Goal: Information Seeking & Learning: Learn about a topic

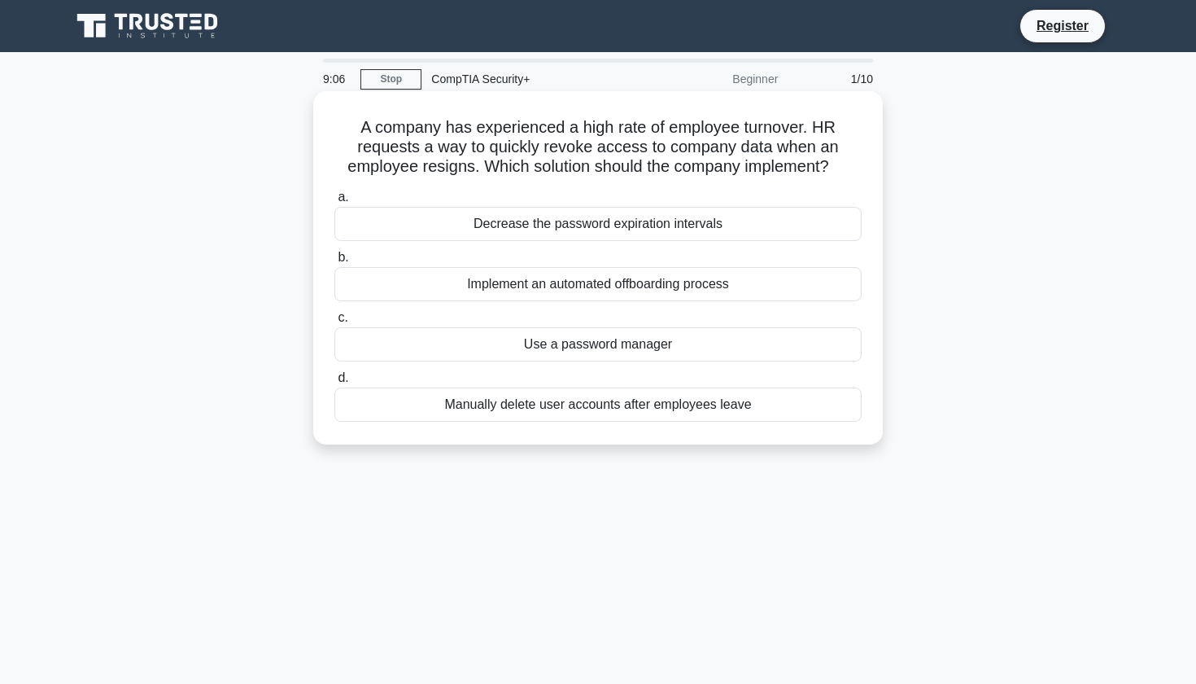
click at [589, 295] on div "Implement an automated offboarding process" at bounding box center [597, 284] width 527 height 34
click at [334, 263] on input "b. Implement an automated offboarding process" at bounding box center [334, 257] width 0 height 11
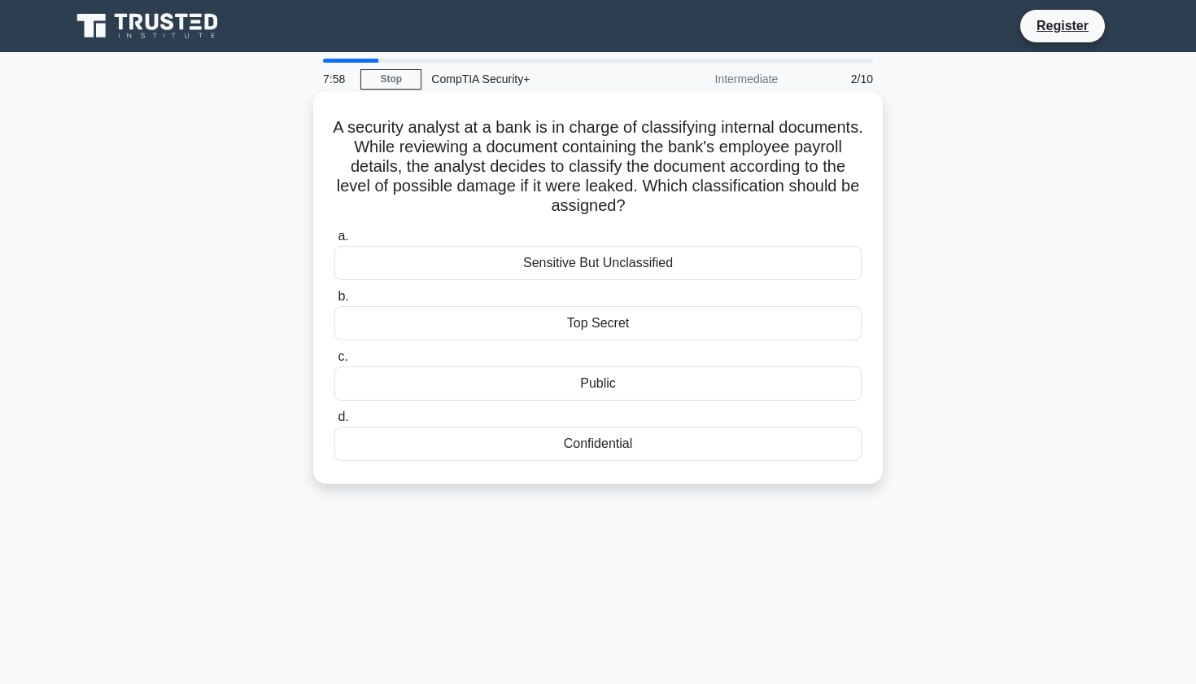
click at [625, 264] on div "Sensitive But Unclassified" at bounding box center [597, 263] width 527 height 34
click at [334, 242] on input "a. Sensitive But Unclassified" at bounding box center [334, 236] width 0 height 11
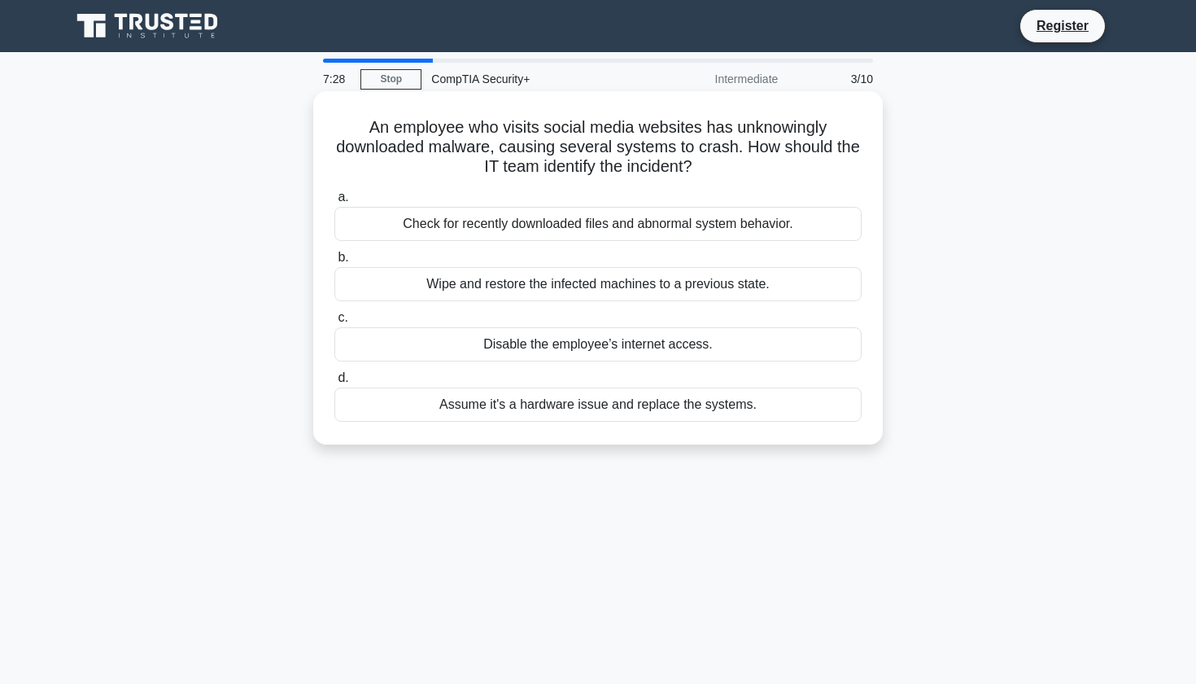
click at [555, 220] on div "Check for recently downloaded files and abnormal system behavior." at bounding box center [597, 224] width 527 height 34
click at [334, 203] on input "a. Check for recently downloaded files and abnormal system behavior." at bounding box center [334, 197] width 0 height 11
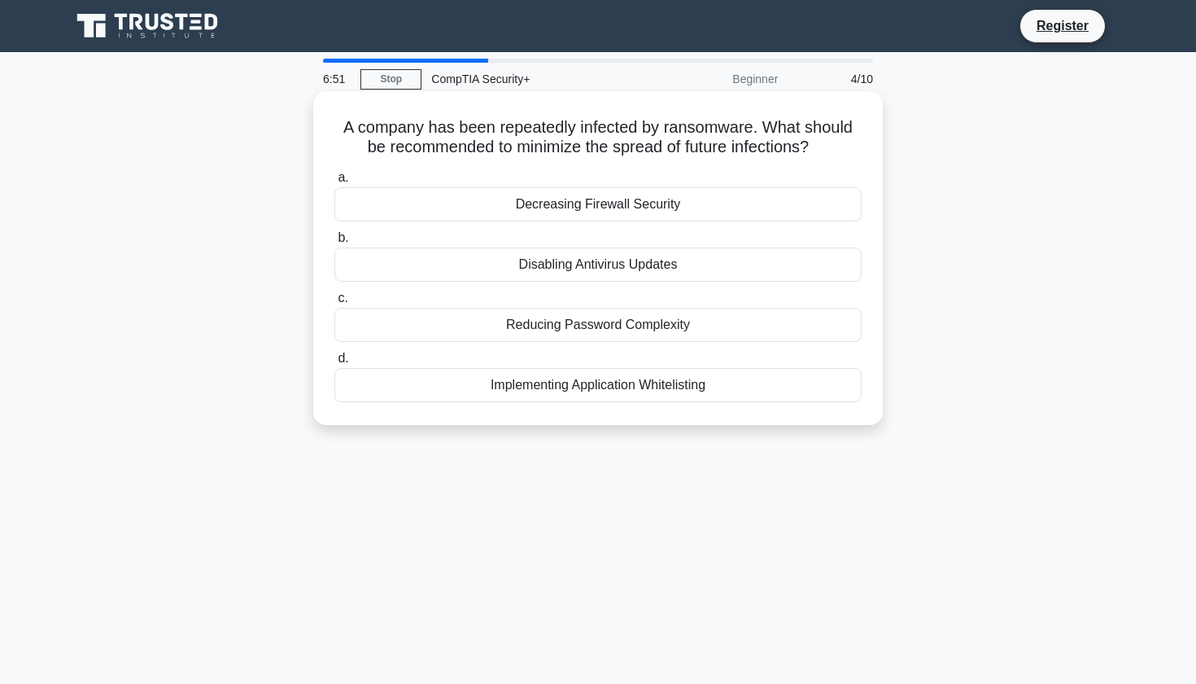
click at [684, 202] on div "Decreasing Firewall Security" at bounding box center [597, 204] width 527 height 34
click at [334, 183] on input "a. Decreasing Firewall Security" at bounding box center [334, 178] width 0 height 11
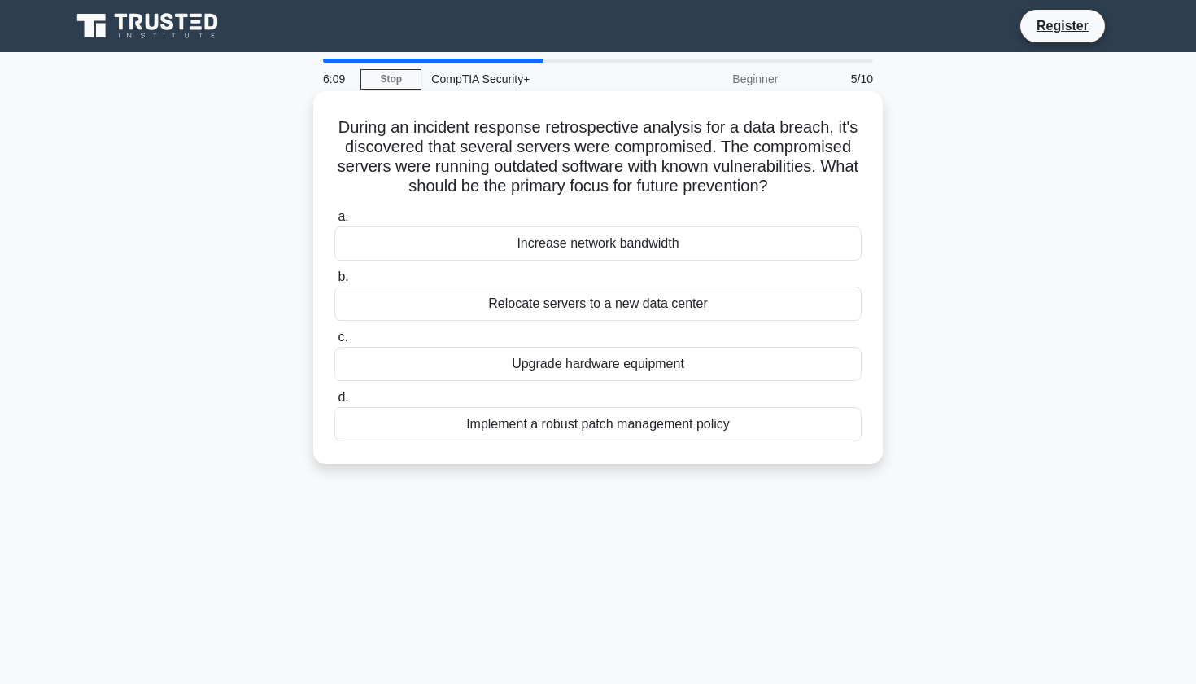
click at [636, 431] on div "Implement a robust patch management policy" at bounding box center [597, 424] width 527 height 34
click at [334, 403] on input "d. Implement a robust patch management policy" at bounding box center [334, 397] width 0 height 11
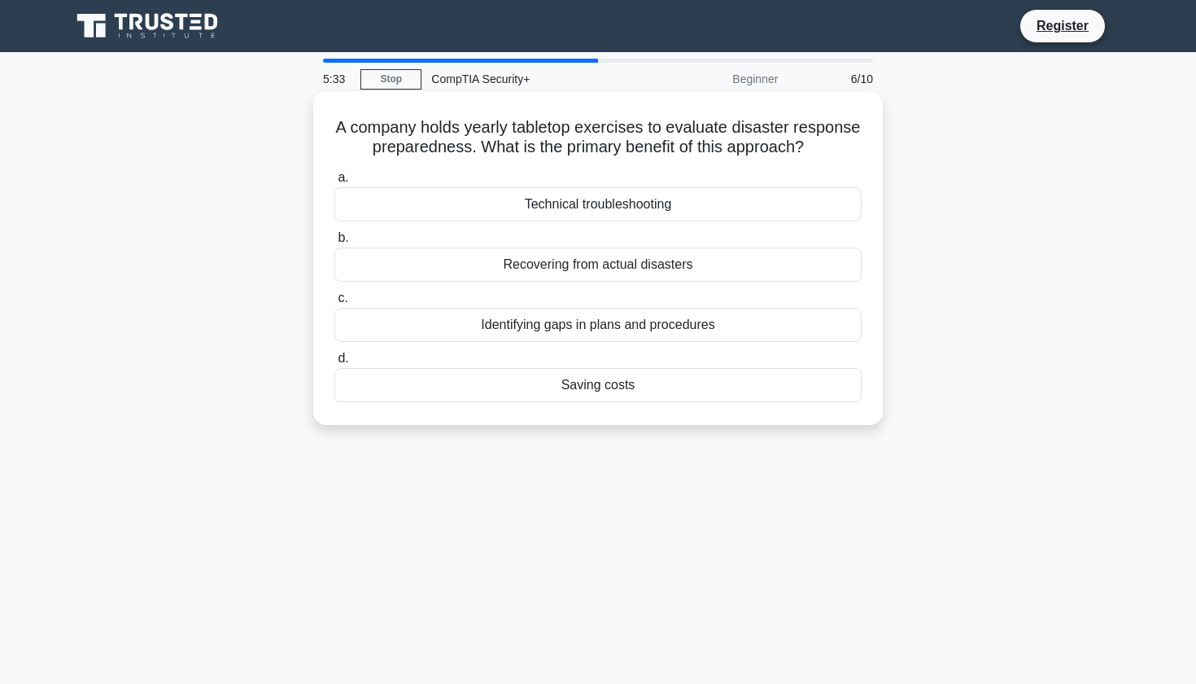
click at [522, 327] on div "Identifying gaps in plans and procedures" at bounding box center [597, 325] width 527 height 34
click at [334, 304] on input "c. Identifying gaps in plans and procedures" at bounding box center [334, 298] width 0 height 11
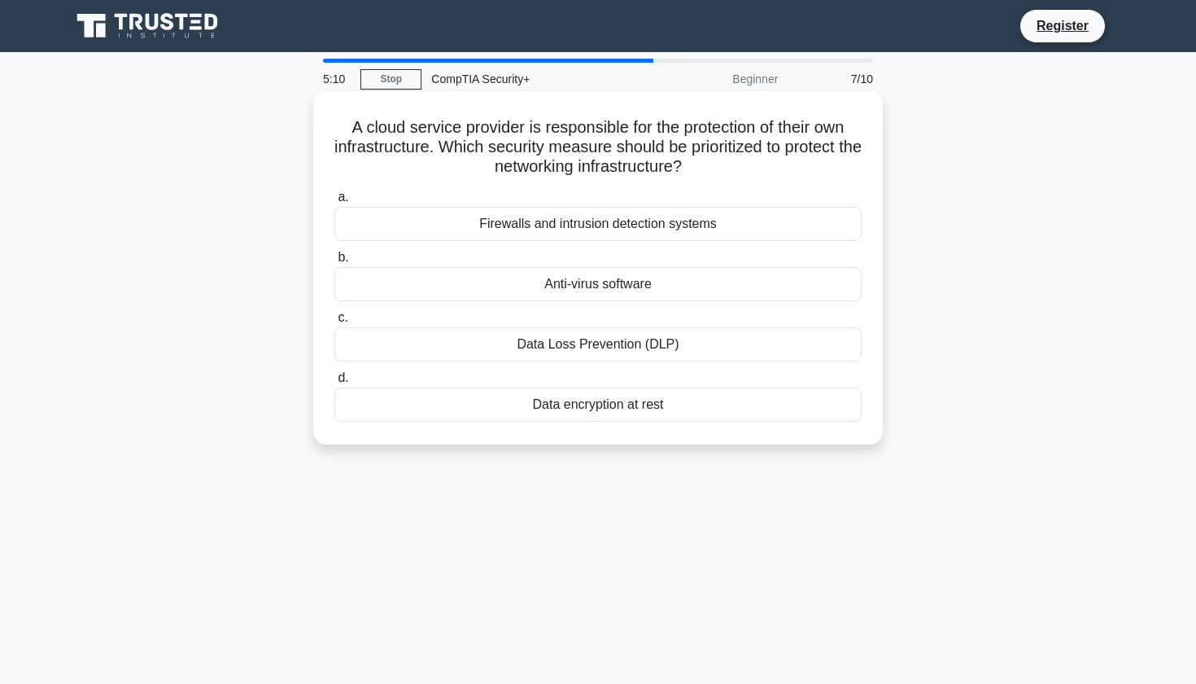
click at [607, 216] on div "Firewalls and intrusion detection systems" at bounding box center [597, 224] width 527 height 34
click at [334, 203] on input "a. Firewalls and intrusion detection systems" at bounding box center [334, 197] width 0 height 11
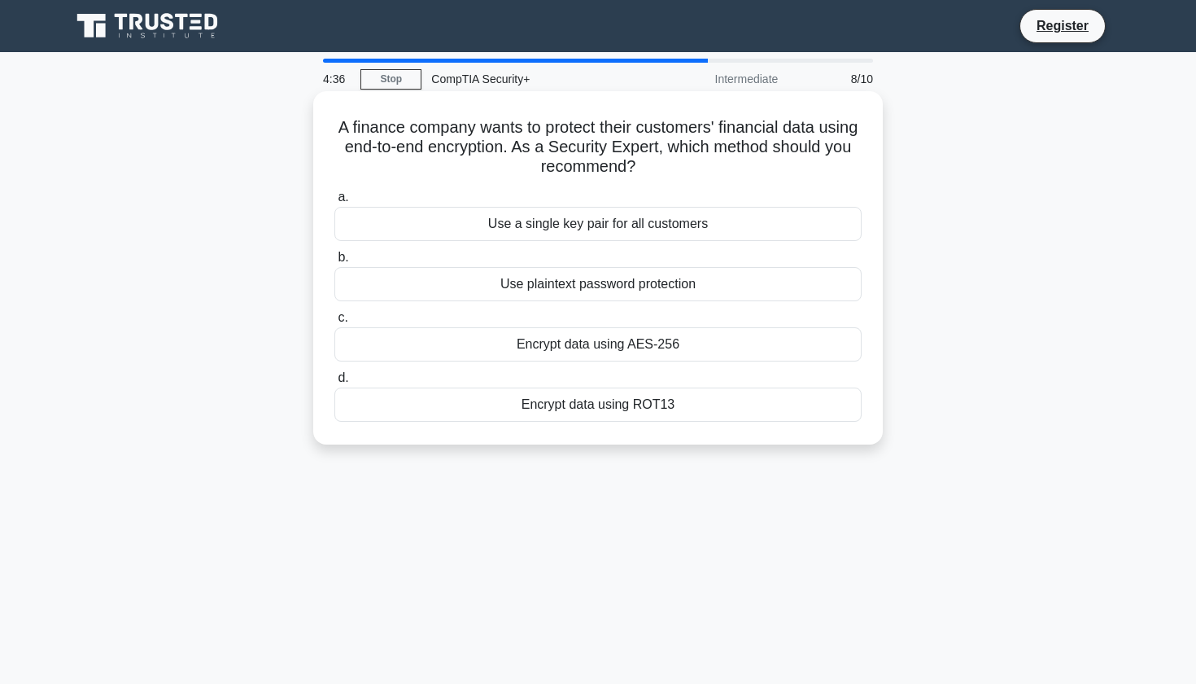
click at [687, 344] on div "Encrypt data using AES-256" at bounding box center [597, 344] width 527 height 34
click at [334, 323] on input "c. Encrypt data using AES-256" at bounding box center [334, 318] width 0 height 11
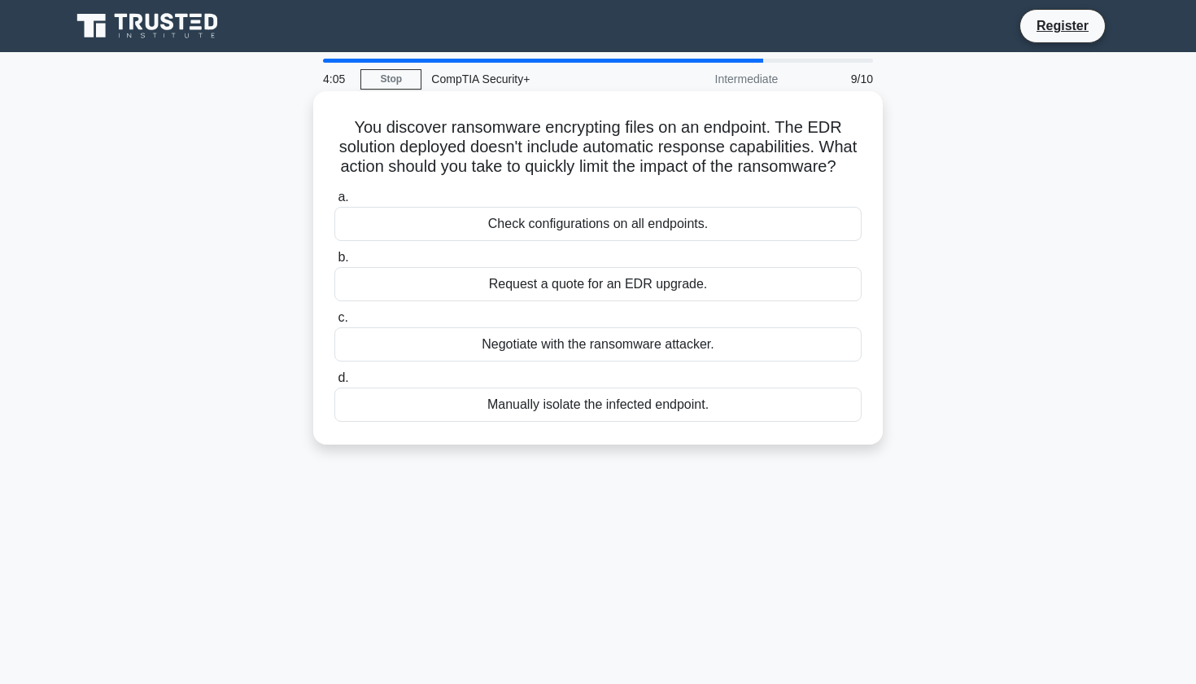
click at [671, 404] on div "Manually isolate the infected endpoint." at bounding box center [597, 404] width 527 height 34
click at [334, 383] on input "d. Manually isolate the infected endpoint." at bounding box center [334, 378] width 0 height 11
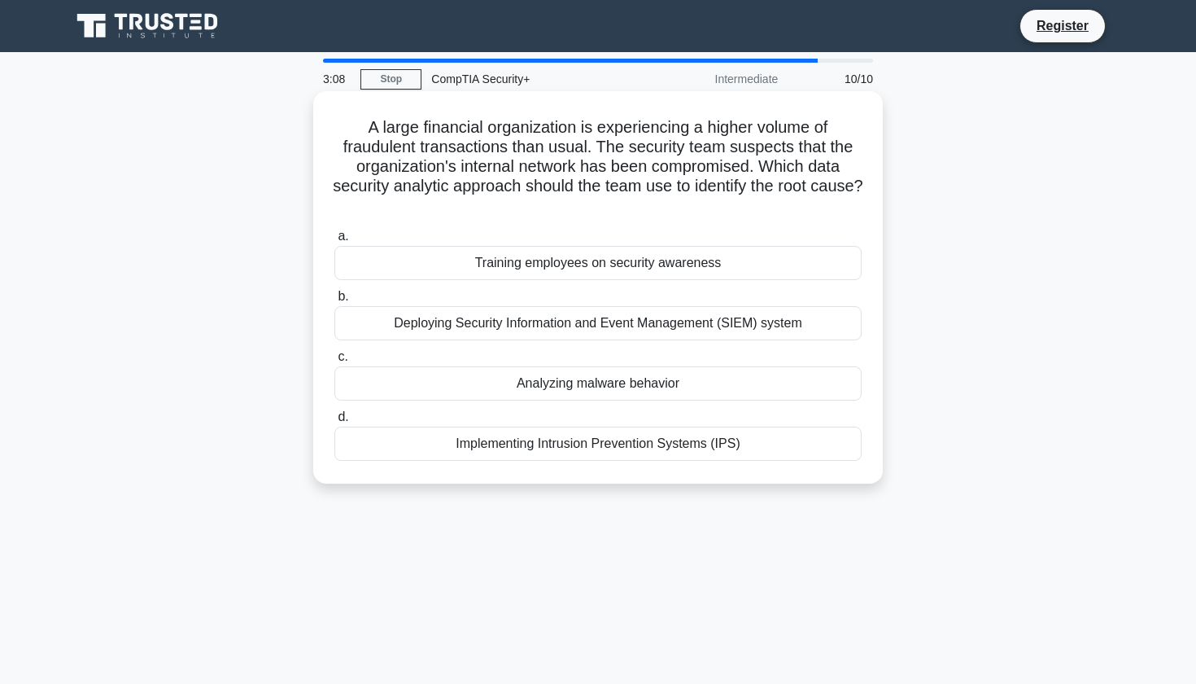
click at [737, 321] on div "Deploying Security Information and Event Management (SIEM) system" at bounding box center [597, 323] width 527 height 34
click at [334, 302] on input "b. Deploying Security Information and Event Management (SIEM) system" at bounding box center [334, 296] width 0 height 11
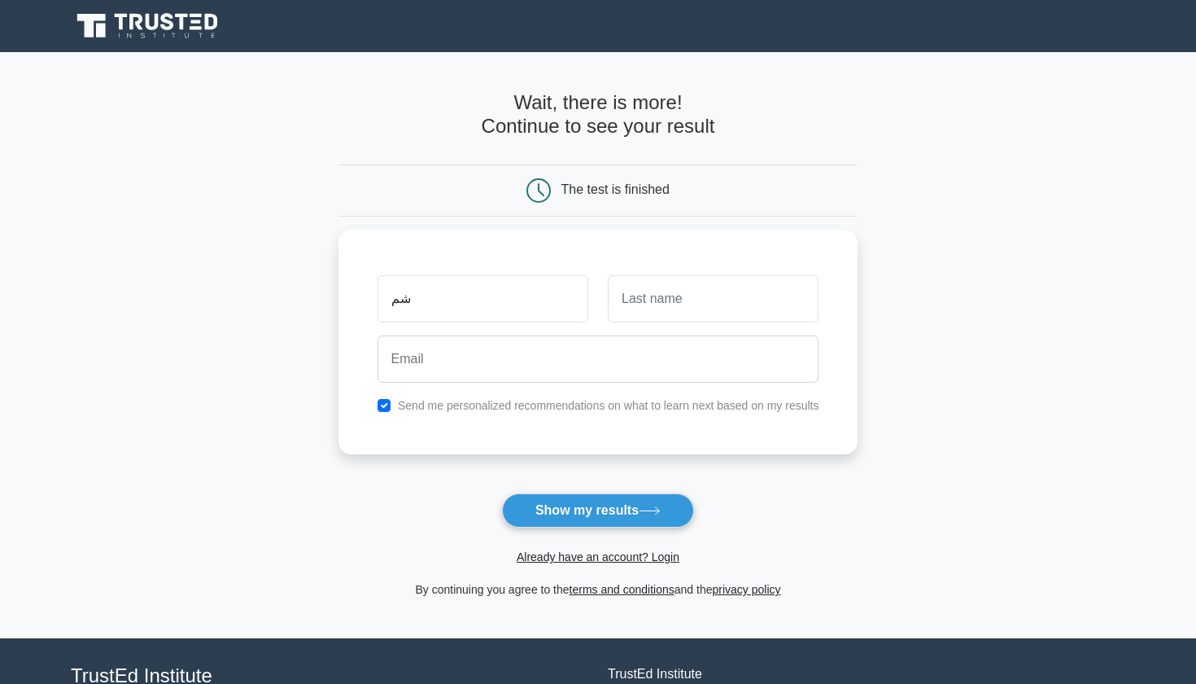
type input "ش"
click at [575, 306] on input "»مشرخعي" at bounding box center [483, 294] width 211 height 47
type input "Alanoud"
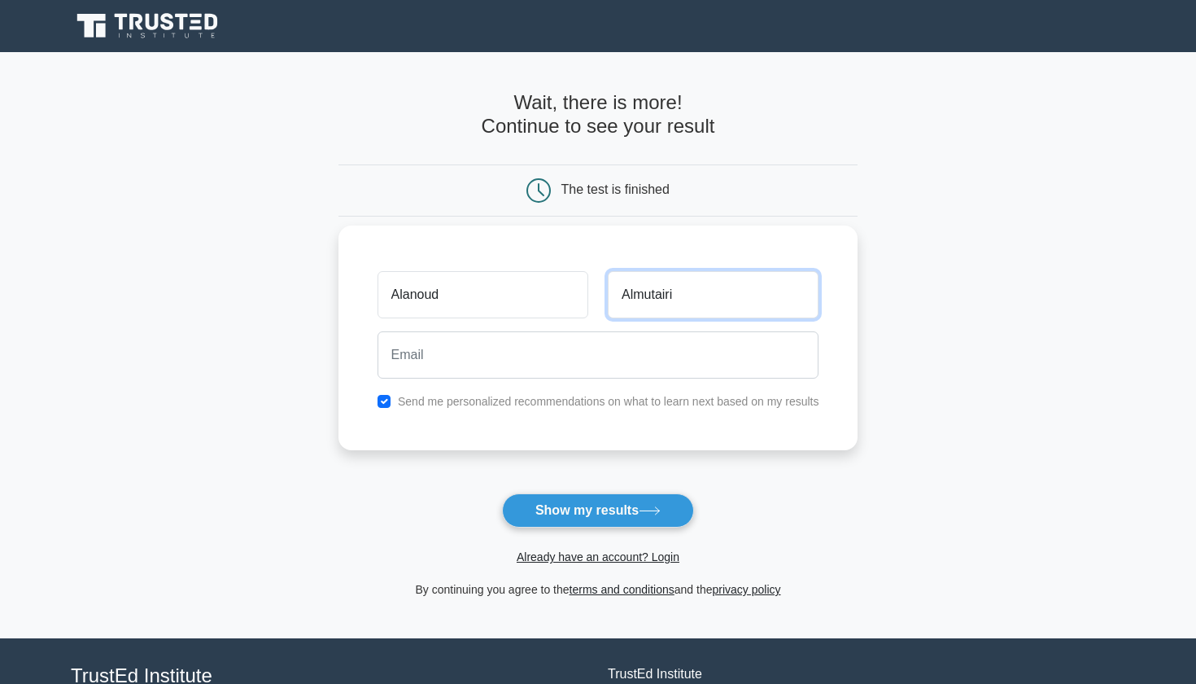
type input "Almutairi"
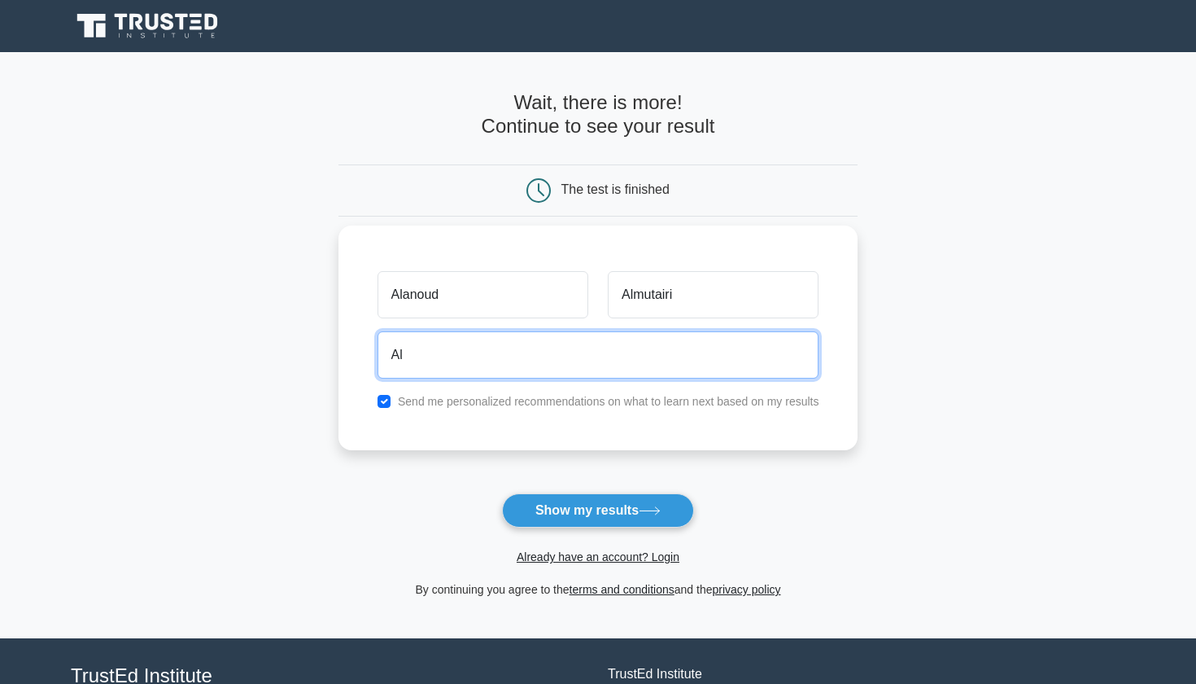
type input "A"
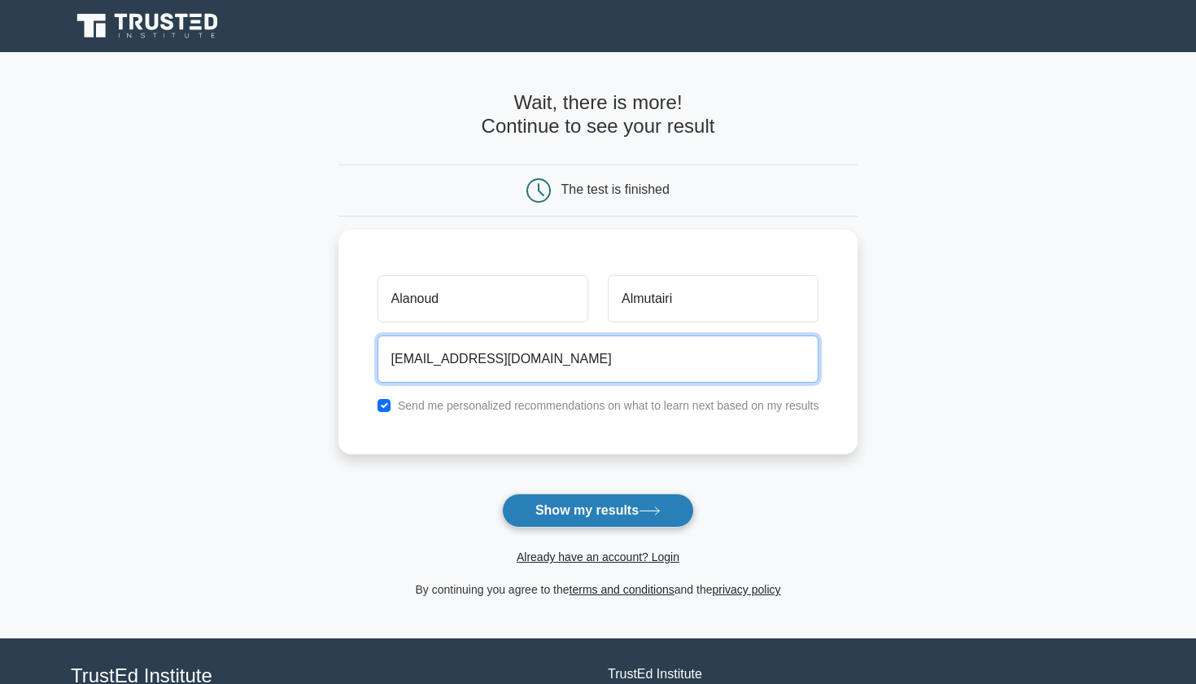
type input "ialanoudbader@yahoo.com"
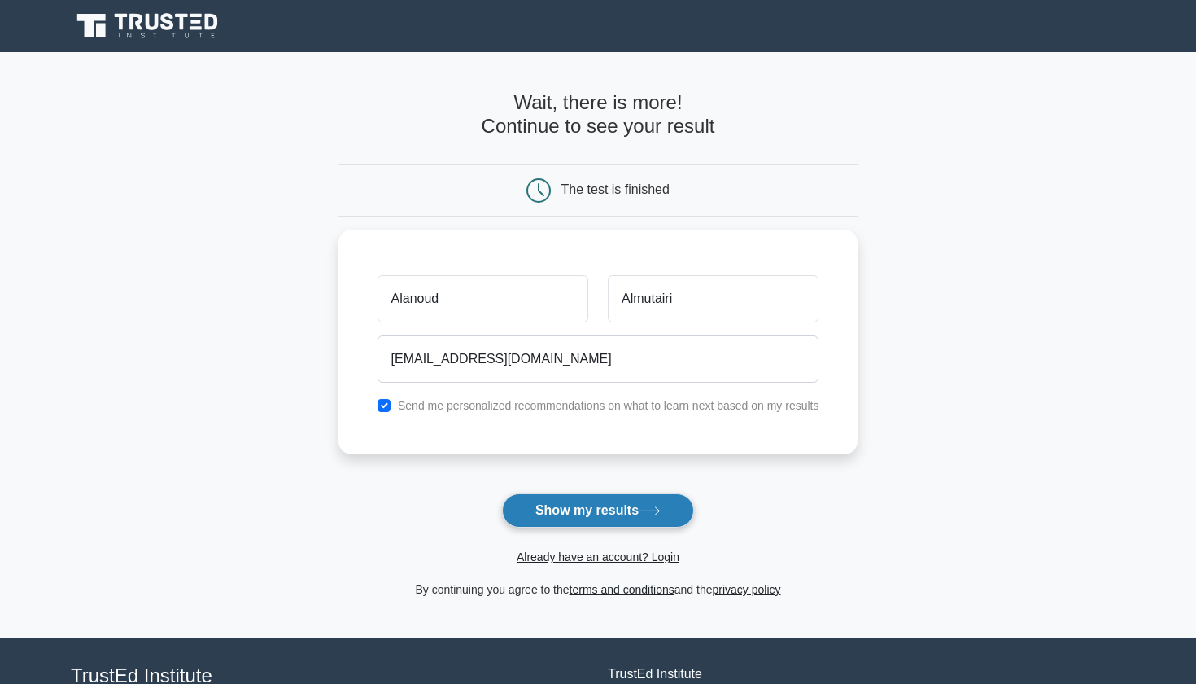
click at [635, 502] on button "Show my results" at bounding box center [598, 510] width 192 height 34
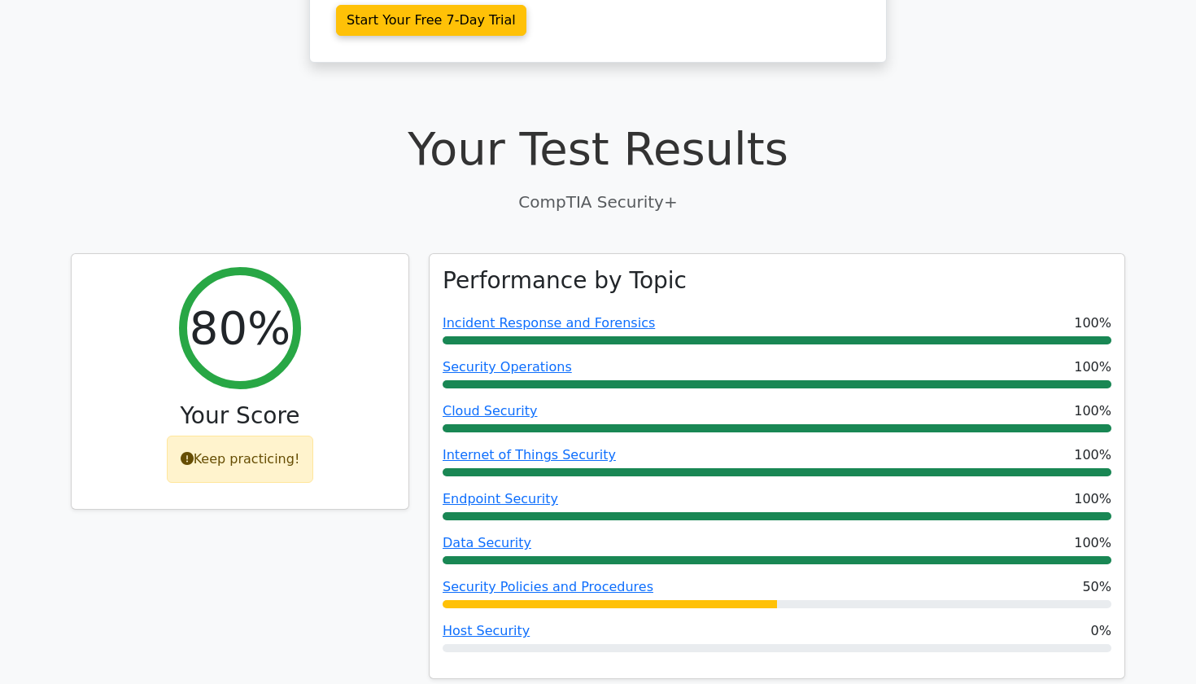
scroll to position [395, 0]
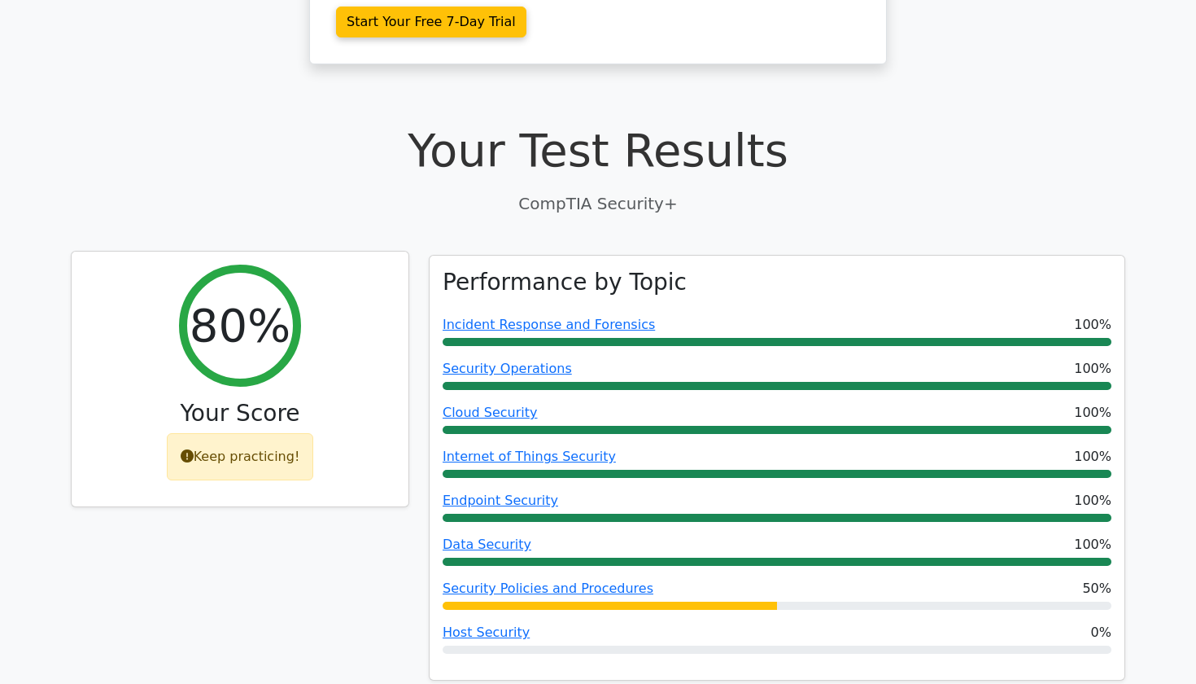
click at [196, 433] on div "Keep practicing!" at bounding box center [240, 456] width 147 height 47
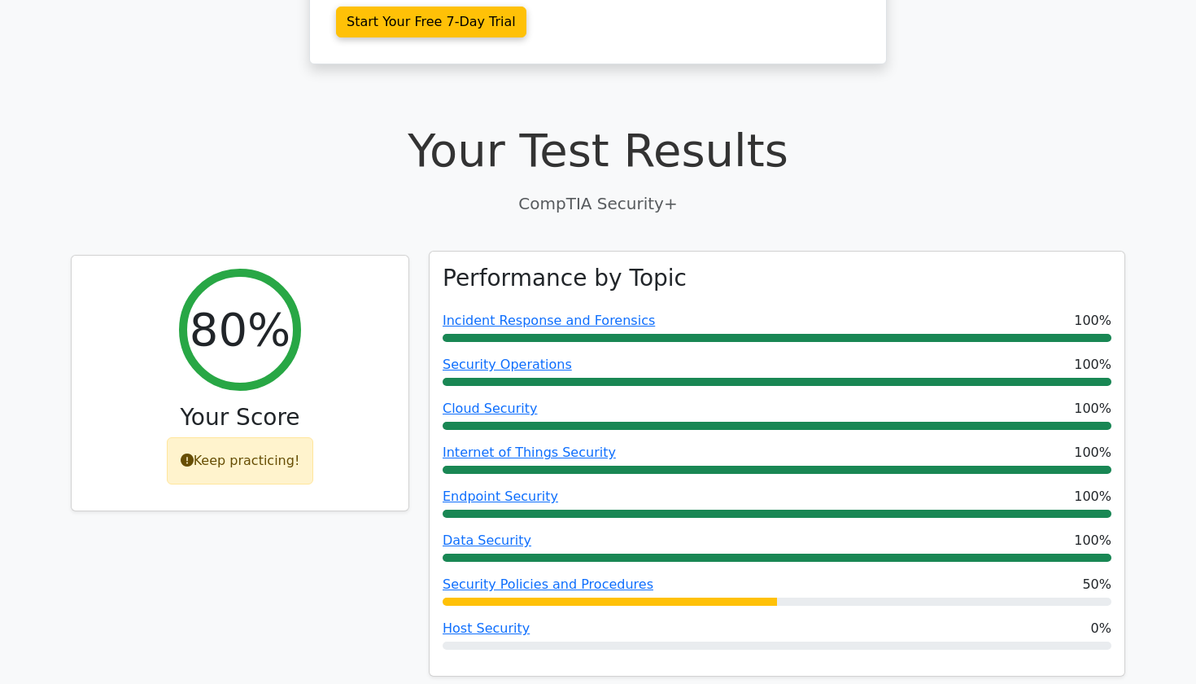
click at [597, 575] on span "Security Policies and Procedures" at bounding box center [548, 585] width 211 height 20
click at [597, 576] on link "Security Policies and Procedures" at bounding box center [548, 583] width 211 height 15
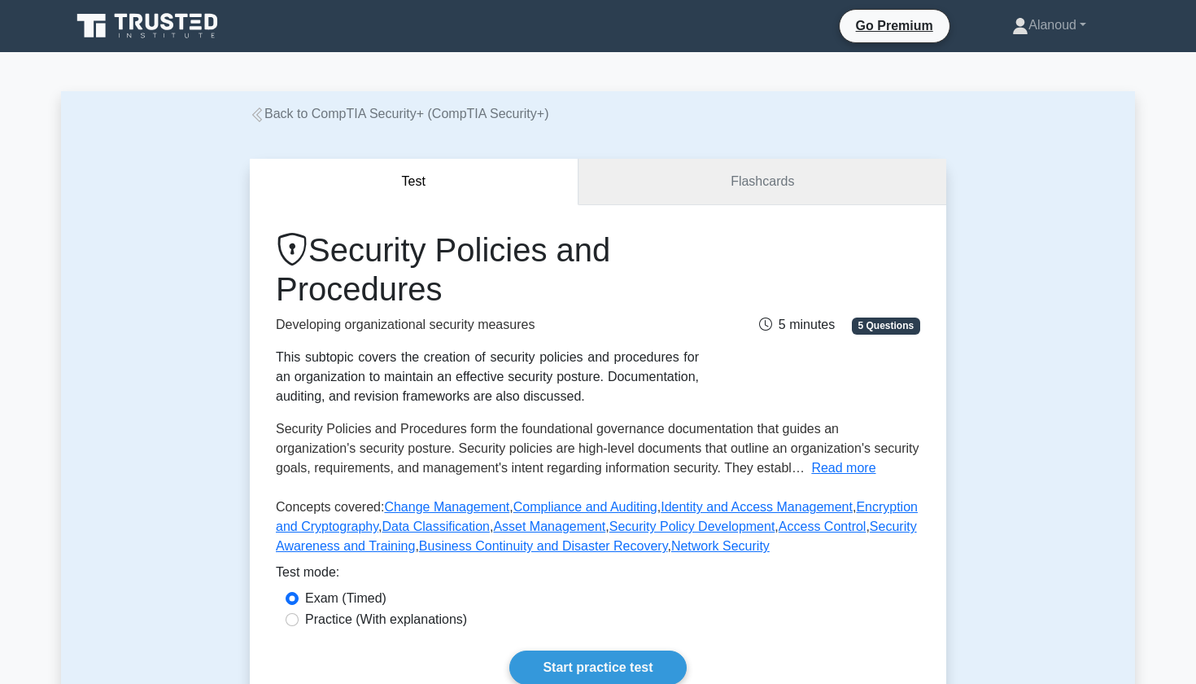
click at [685, 185] on link "Flashcards" at bounding box center [763, 182] width 368 height 46
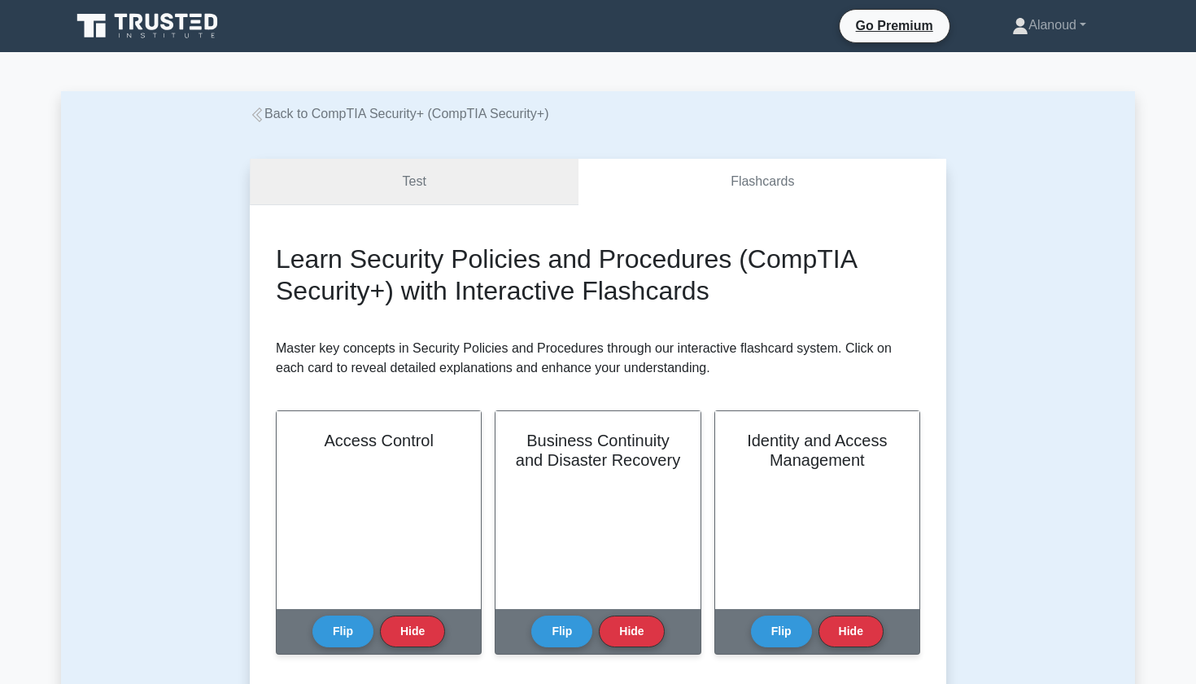
click at [518, 199] on link "Test" at bounding box center [414, 182] width 329 height 46
click at [386, 184] on link "Test" at bounding box center [414, 182] width 329 height 46
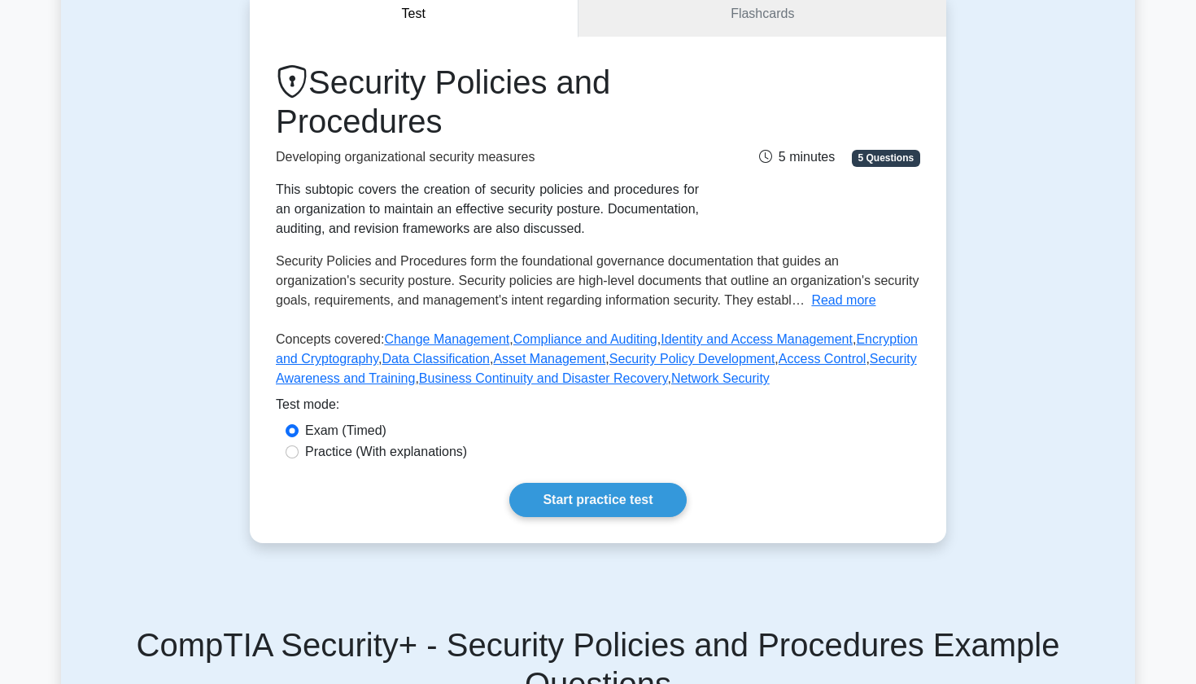
scroll to position [179, 0]
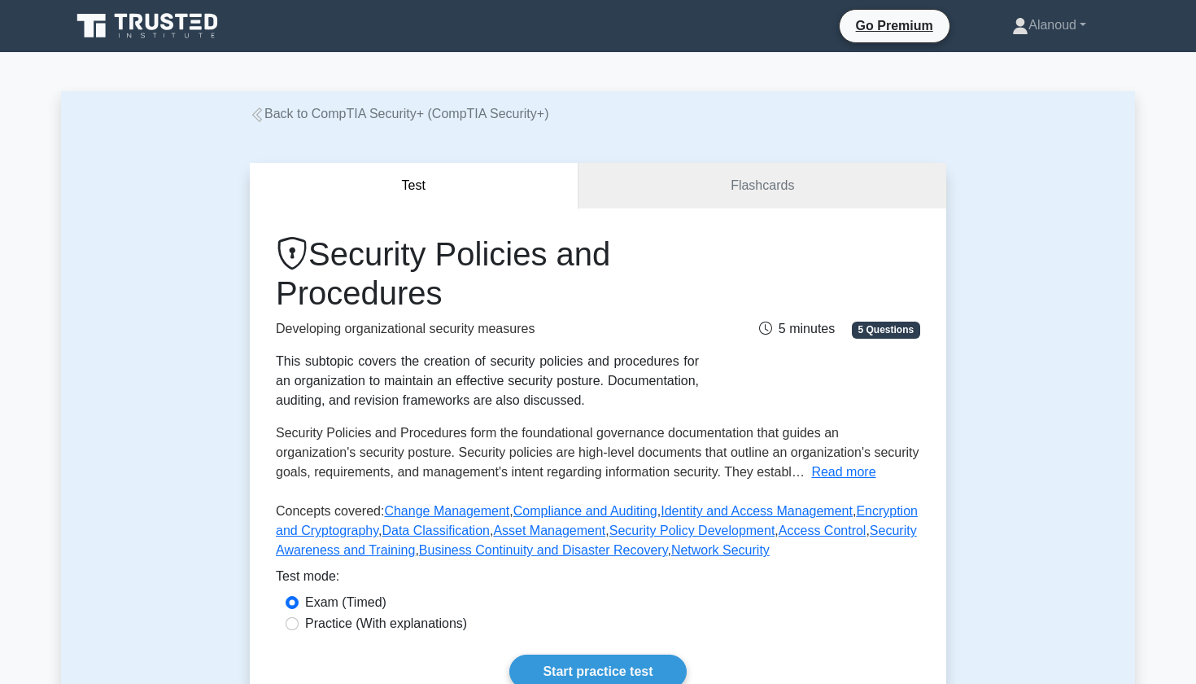
click at [365, 120] on link "Back to CompTIA Security+ (CompTIA Security+)" at bounding box center [399, 114] width 299 height 14
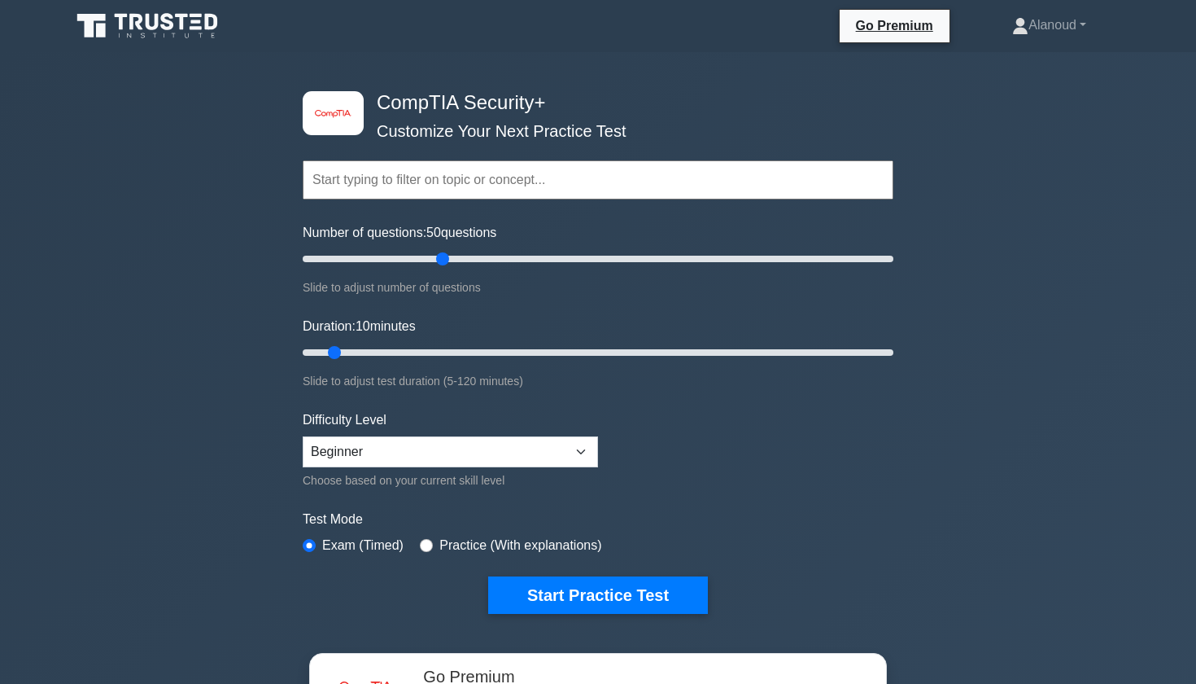
click at [436, 258] on input "Number of questions: 50 questions" at bounding box center [598, 259] width 591 height 20
drag, startPoint x: 430, startPoint y: 258, endPoint x: 402, endPoint y: 258, distance: 27.7
click at [402, 258] on input "Number of questions: 35 questions" at bounding box center [598, 259] width 591 height 20
drag, startPoint x: 402, startPoint y: 258, endPoint x: 413, endPoint y: 256, distance: 11.5
type input "40"
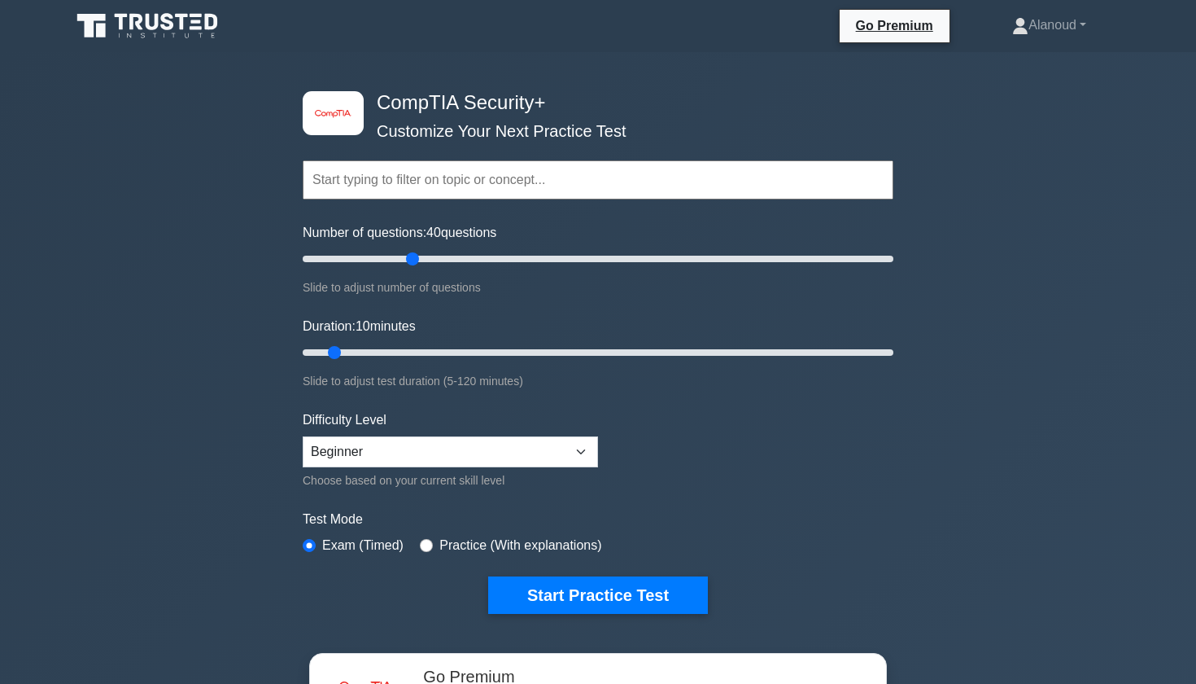
click at [413, 256] on input "Number of questions: 40 questions" at bounding box center [598, 259] width 591 height 20
drag, startPoint x: 370, startPoint y: 352, endPoint x: 480, endPoint y: 341, distance: 110.4
click at [480, 343] on input "Duration: 40 minutes" at bounding box center [598, 353] width 591 height 20
drag, startPoint x: 495, startPoint y: 350, endPoint x: 526, endPoint y: 342, distance: 32.0
type input "50"
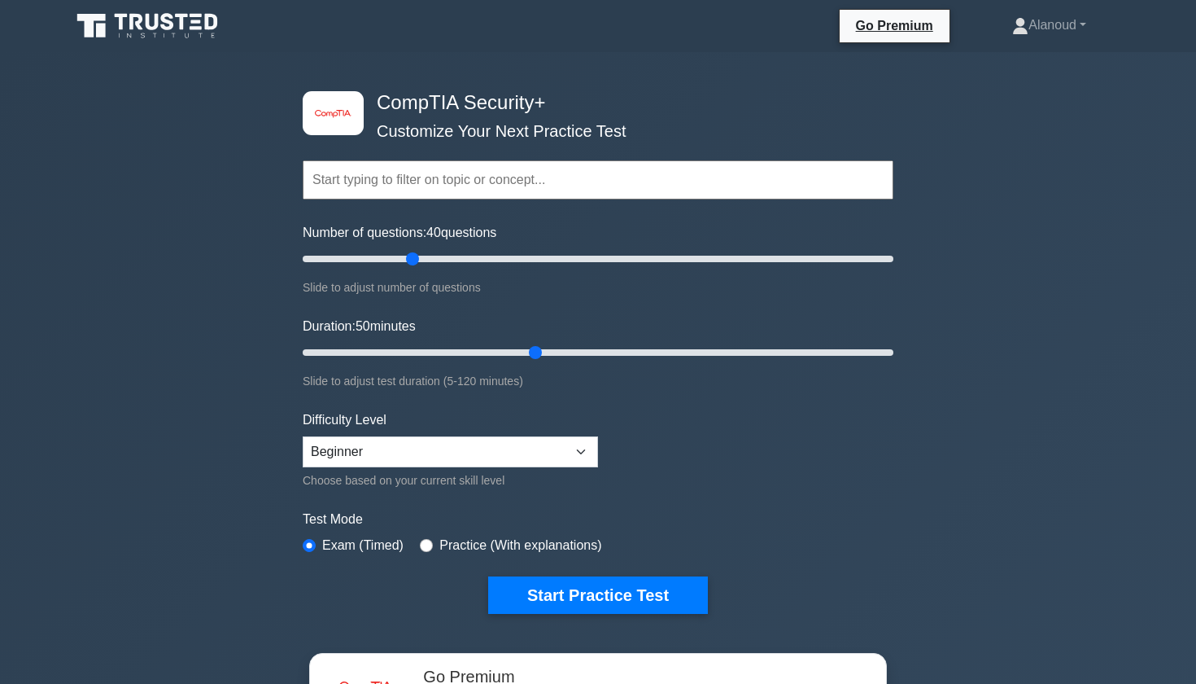
click at [527, 343] on input "Duration: 50 minutes" at bounding box center [598, 353] width 591 height 20
click at [603, 580] on button "Start Practice Test" at bounding box center [598, 594] width 220 height 37
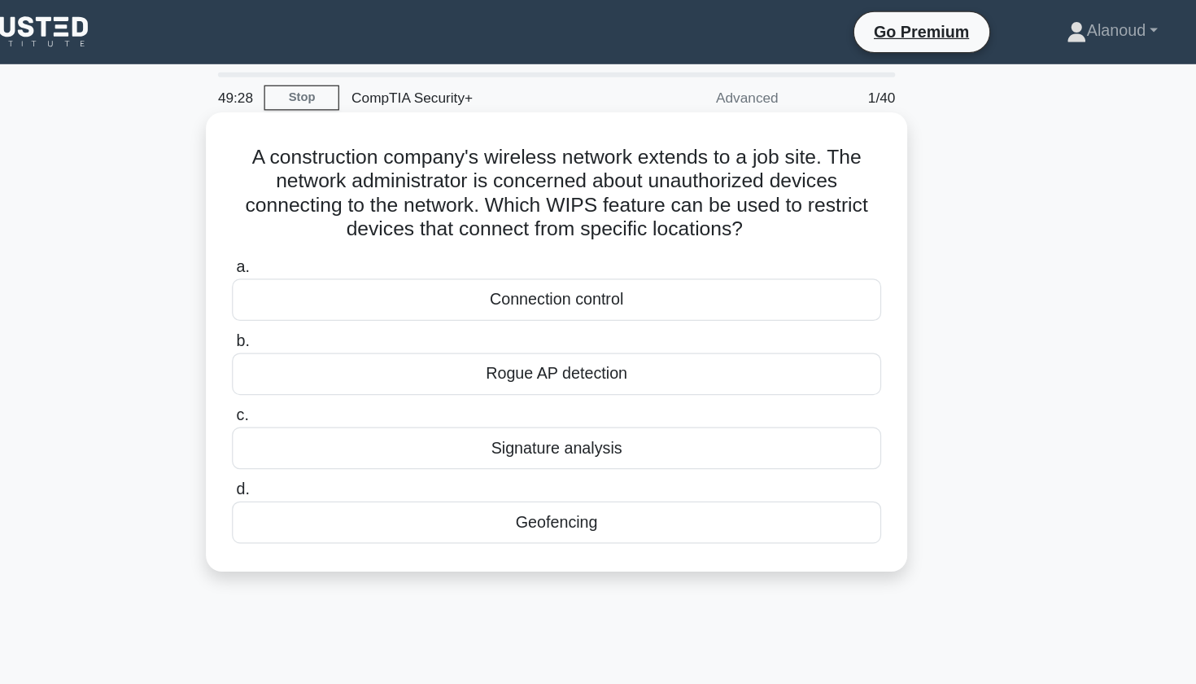
click at [439, 246] on div "Connection control" at bounding box center [597, 243] width 527 height 34
click at [334, 222] on input "a. Connection control" at bounding box center [334, 217] width 0 height 11
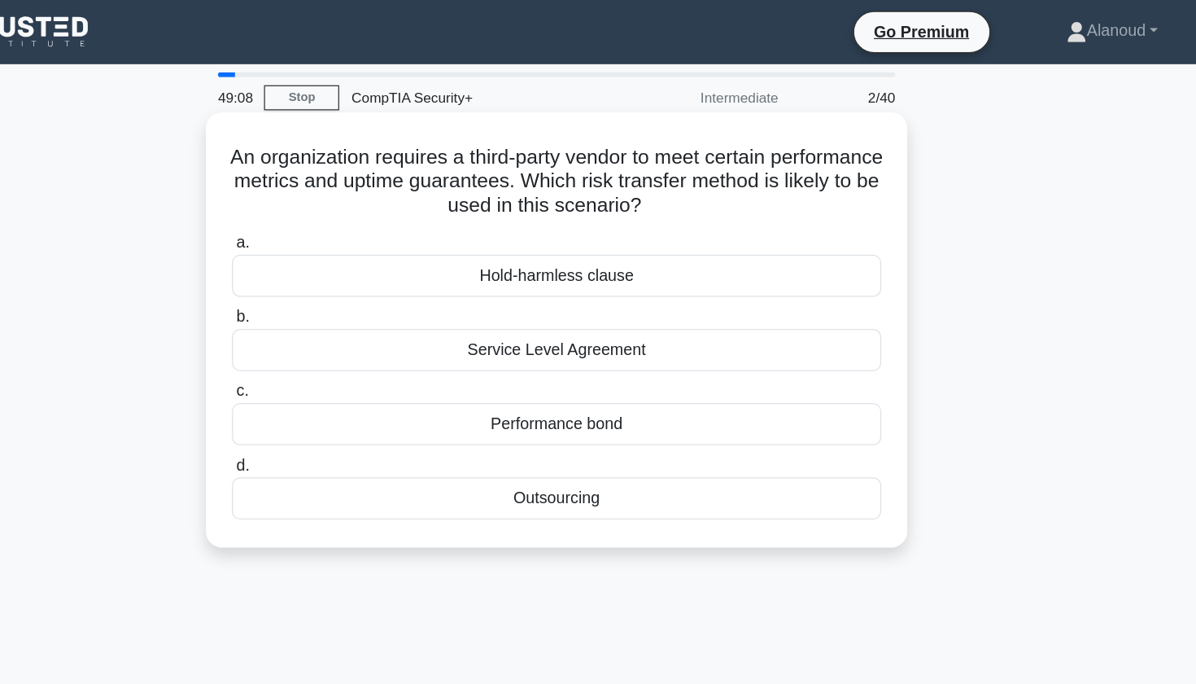
click at [339, 418] on div "Outsourcing" at bounding box center [597, 404] width 527 height 34
click at [334, 383] on input "d. Outsourcing" at bounding box center [334, 378] width 0 height 11
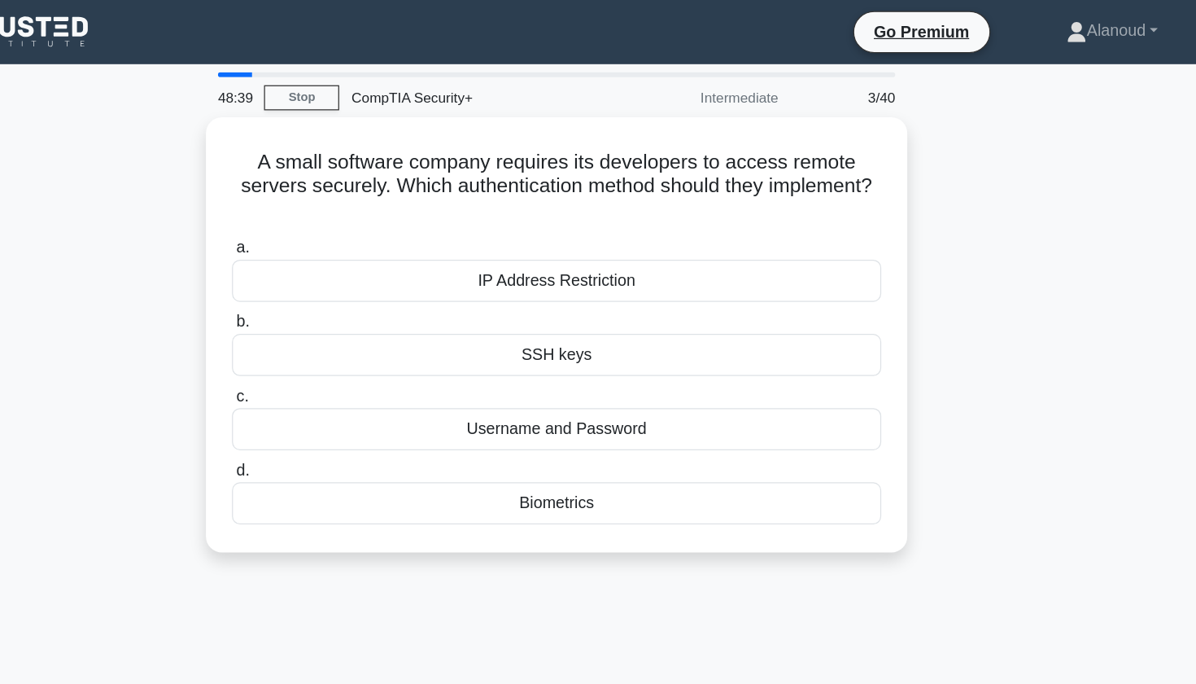
drag, startPoint x: 378, startPoint y: 403, endPoint x: 350, endPoint y: 459, distance: 63.0
click at [350, 459] on div "A small software company requires its developers to access remote servers secur…" at bounding box center [598, 281] width 1074 height 373
click at [388, 446] on div "A small software company requires its developers to access remote servers secur…" at bounding box center [598, 281] width 1074 height 373
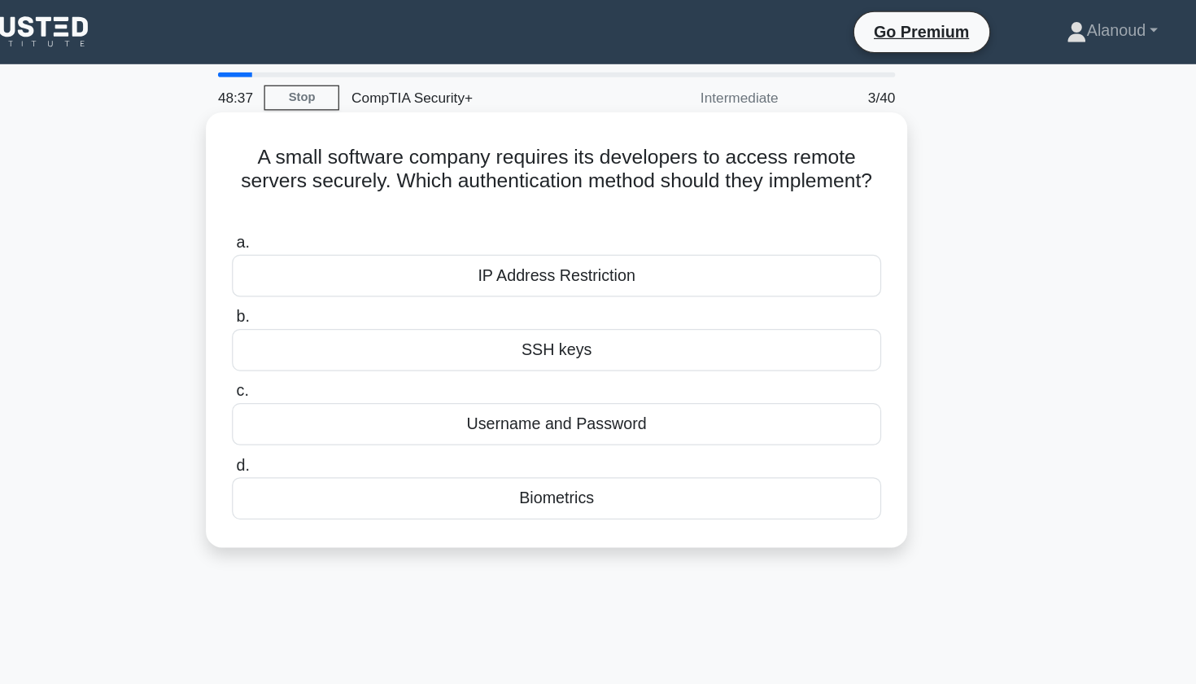
click at [394, 415] on div "Biometrics" at bounding box center [597, 404] width 527 height 34
click at [334, 383] on input "d. Biometrics" at bounding box center [334, 378] width 0 height 11
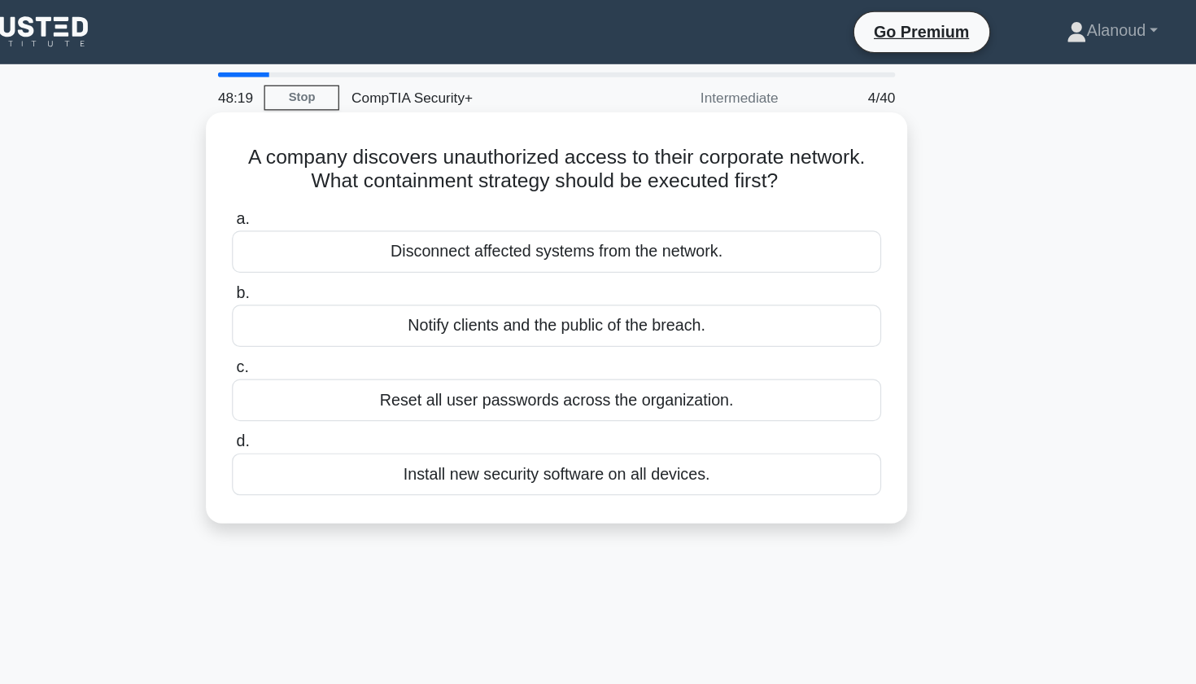
click at [411, 208] on div "Disconnect affected systems from the network." at bounding box center [597, 204] width 527 height 34
click at [334, 183] on input "a. Disconnect affected systems from the network." at bounding box center [334, 178] width 0 height 11
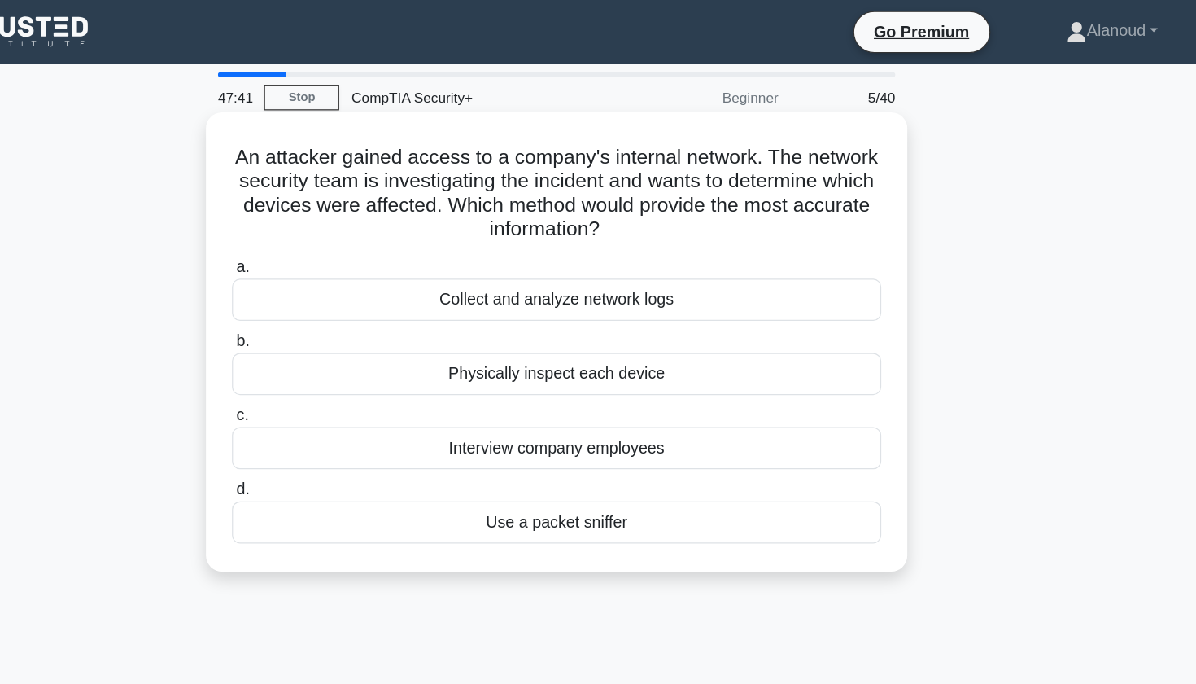
click at [472, 430] on div "Use a packet sniffer" at bounding box center [597, 424] width 527 height 34
click at [334, 403] on input "d. Use a packet sniffer" at bounding box center [334, 397] width 0 height 11
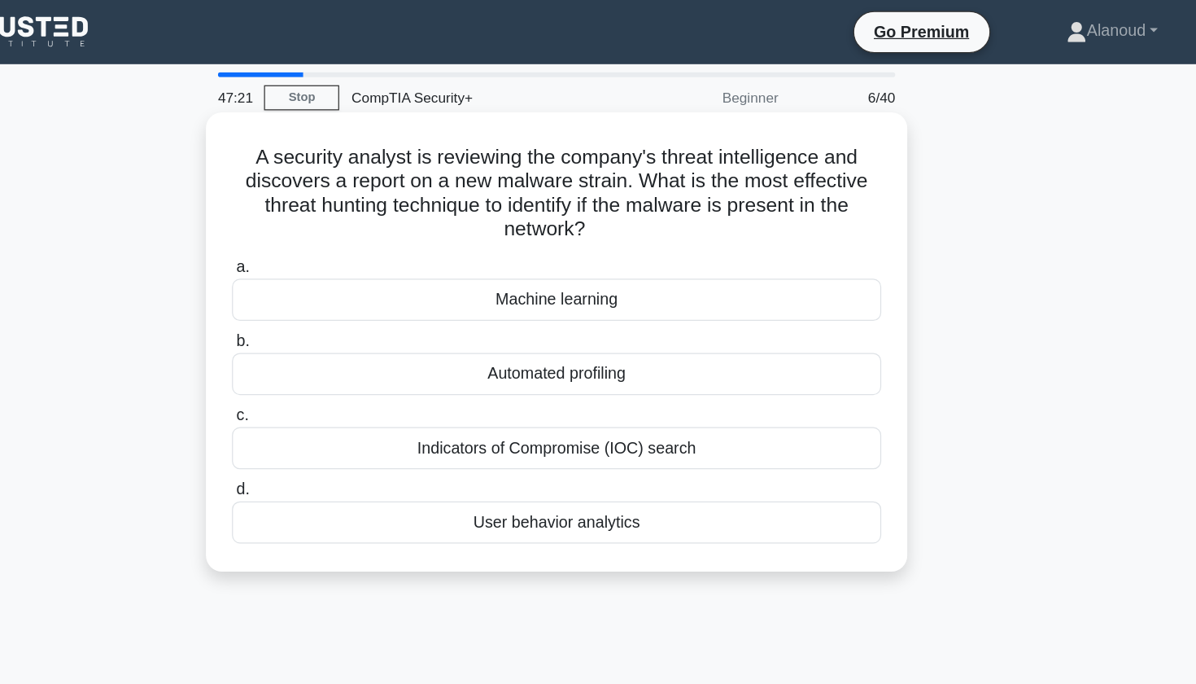
click at [453, 433] on div "User behavior analytics" at bounding box center [597, 424] width 527 height 34
click at [334, 403] on input "d. User behavior analytics" at bounding box center [334, 397] width 0 height 11
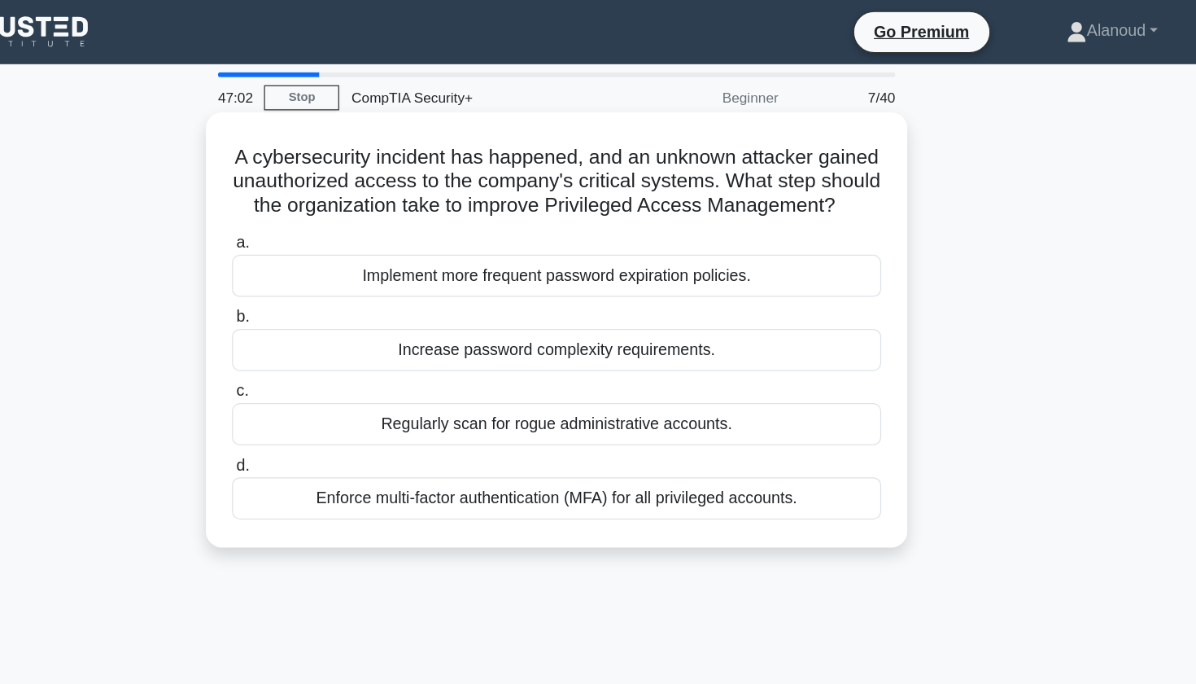
click at [471, 411] on div "Enforce multi-factor authentication (MFA) for all privileged accounts." at bounding box center [597, 404] width 527 height 34
click at [334, 383] on input "d. Enforce multi-factor authentication (MFA) for all privileged accounts." at bounding box center [334, 378] width 0 height 11
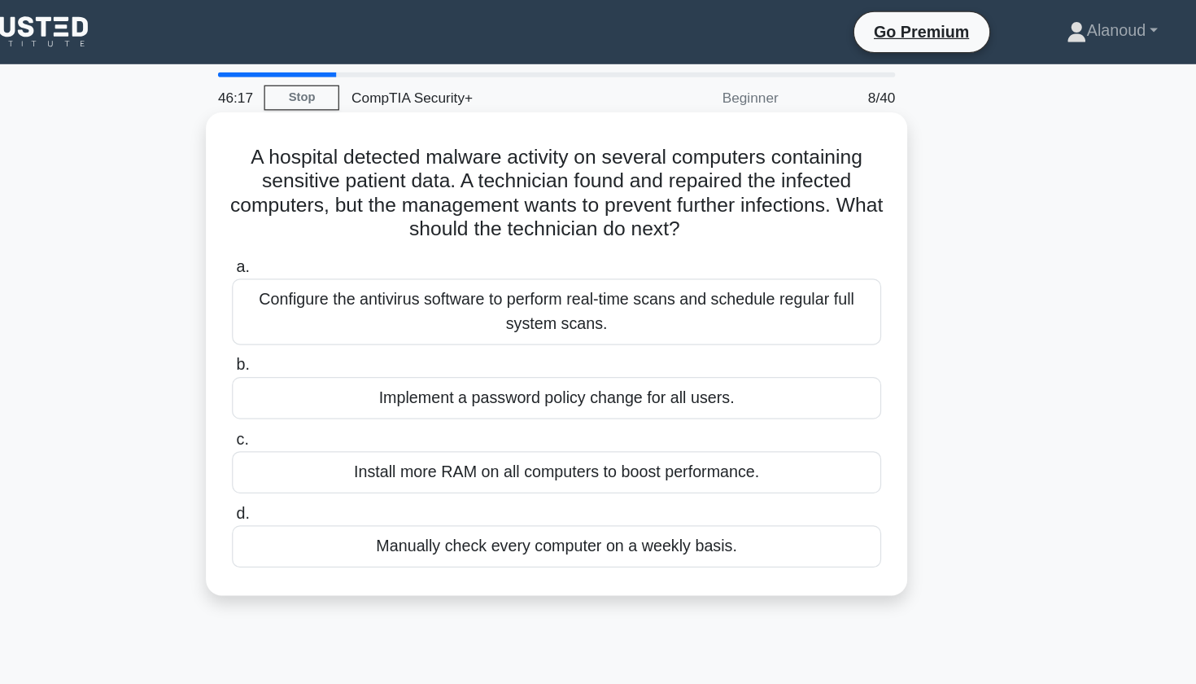
click at [517, 249] on div "Configure the antivirus software to perform real-time scans and schedule regula…" at bounding box center [597, 253] width 527 height 54
click at [334, 222] on input "a. Configure the antivirus software to perform real-time scans and schedule reg…" at bounding box center [334, 217] width 0 height 11
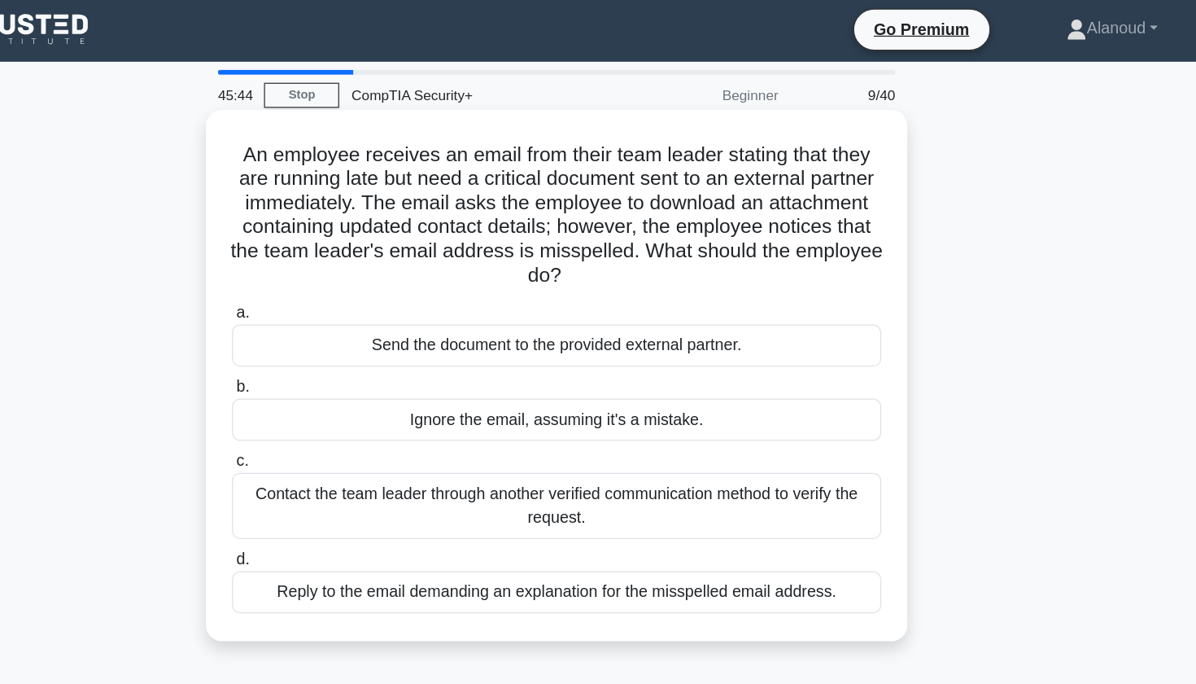
click at [513, 411] on div "Contact the team leader through another verified communication method to verify…" at bounding box center [597, 413] width 527 height 54
click at [334, 382] on input "c. Contact the team leader through another verified communication method to ver…" at bounding box center [334, 376] width 0 height 11
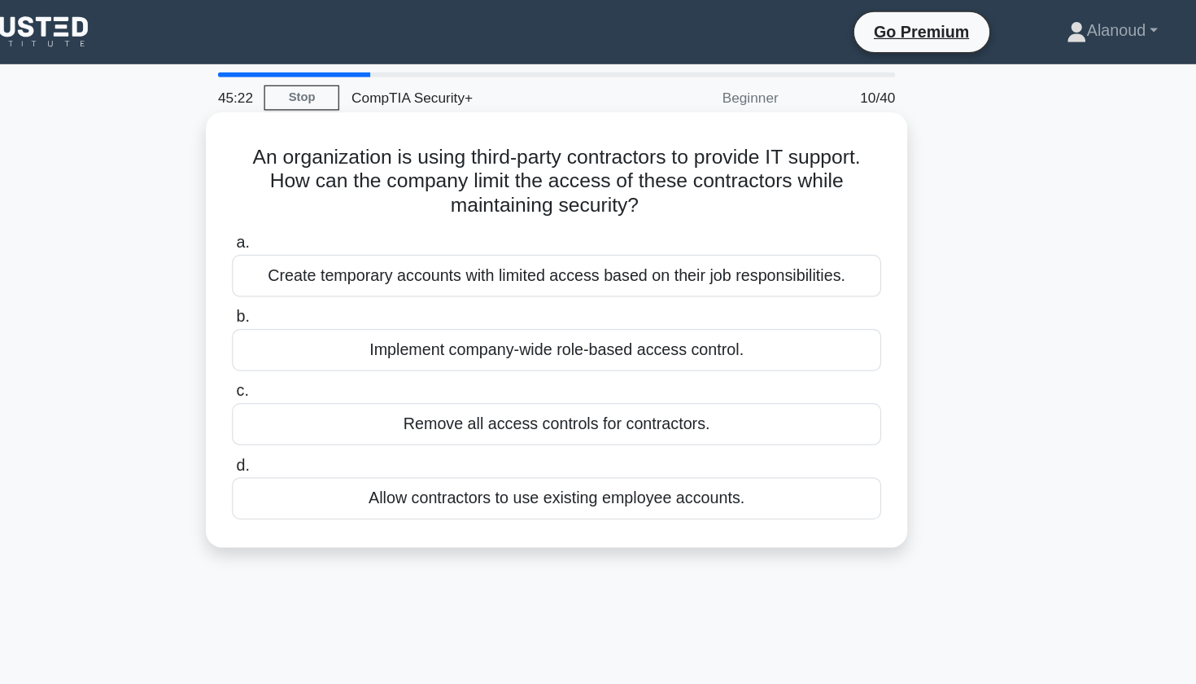
click at [631, 225] on div "Create temporary accounts with limited access based on their job responsibiliti…" at bounding box center [597, 224] width 527 height 34
click at [334, 203] on input "a. Create temporary accounts with limited access based on their job responsibil…" at bounding box center [334, 197] width 0 height 11
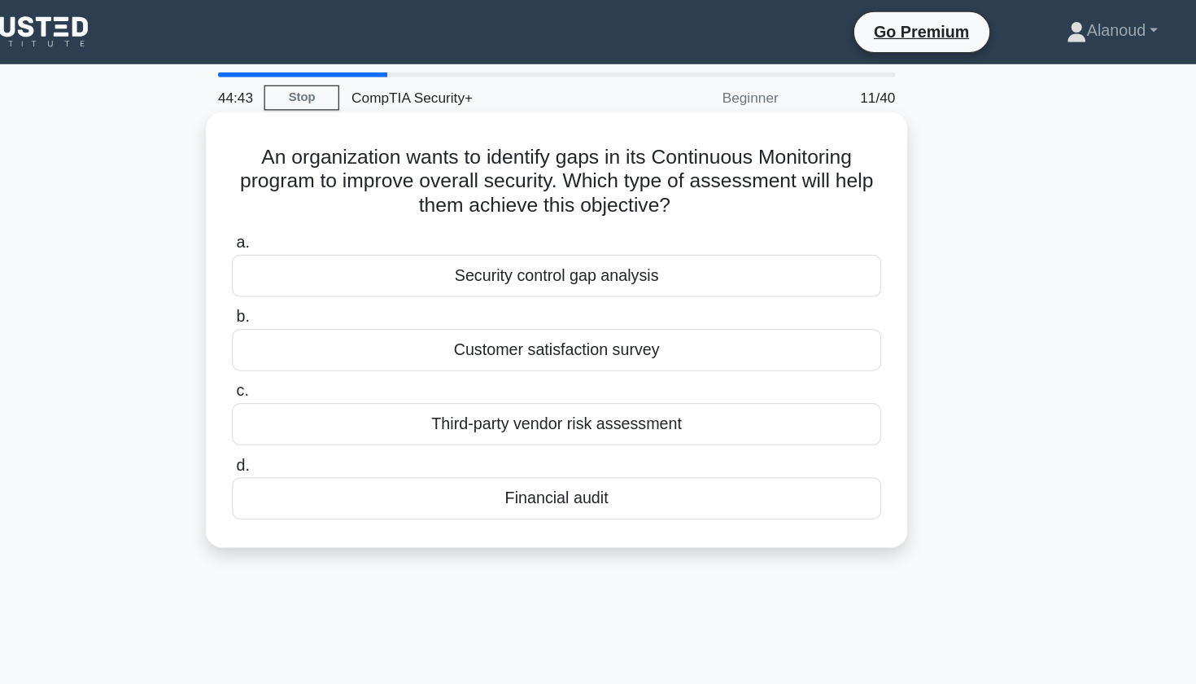
click at [557, 222] on div "Security control gap analysis" at bounding box center [597, 224] width 527 height 34
click at [334, 203] on input "a. Security control gap analysis" at bounding box center [334, 197] width 0 height 11
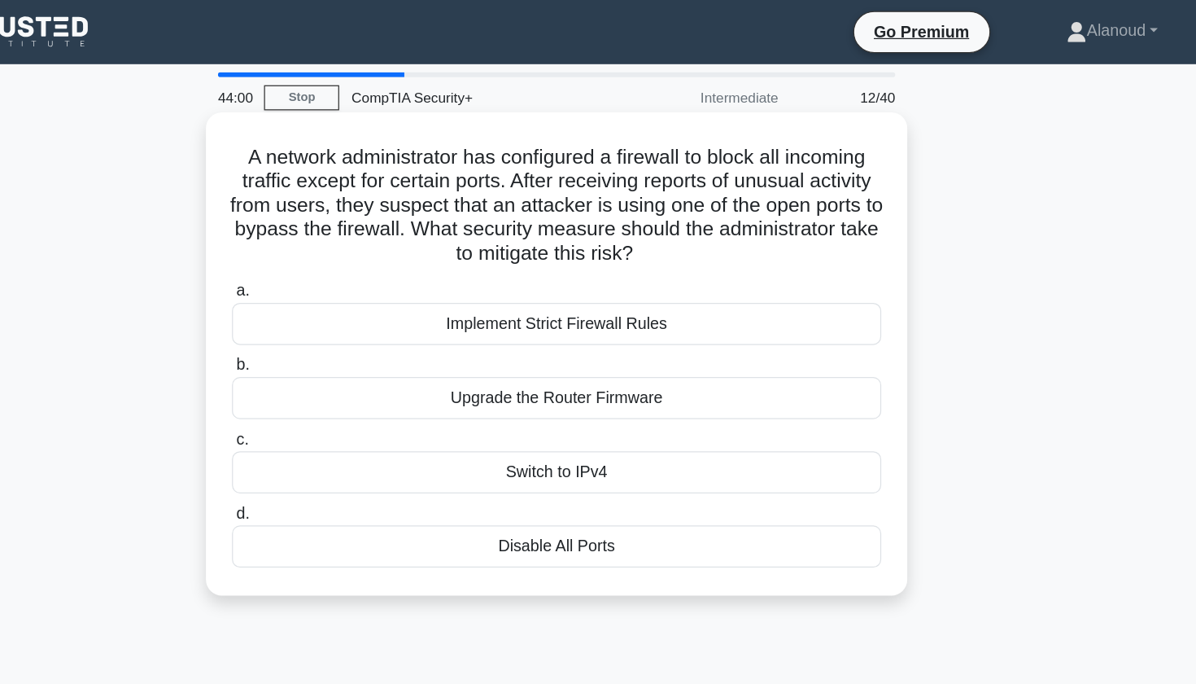
click at [488, 445] on div "Disable All Ports" at bounding box center [597, 443] width 527 height 34
click at [334, 422] on input "d. Disable All Ports" at bounding box center [334, 417] width 0 height 11
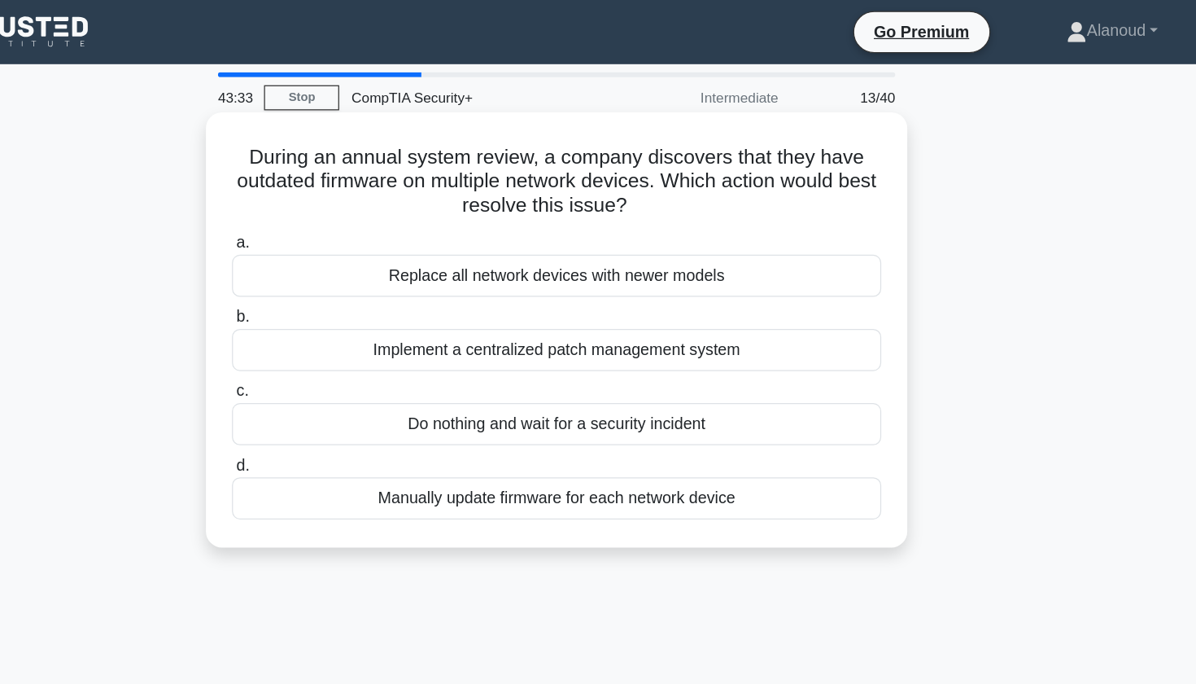
click at [588, 284] on div "Implement a centralized patch management system" at bounding box center [597, 284] width 527 height 34
click at [334, 263] on input "b. Implement a centralized patch management system" at bounding box center [334, 257] width 0 height 11
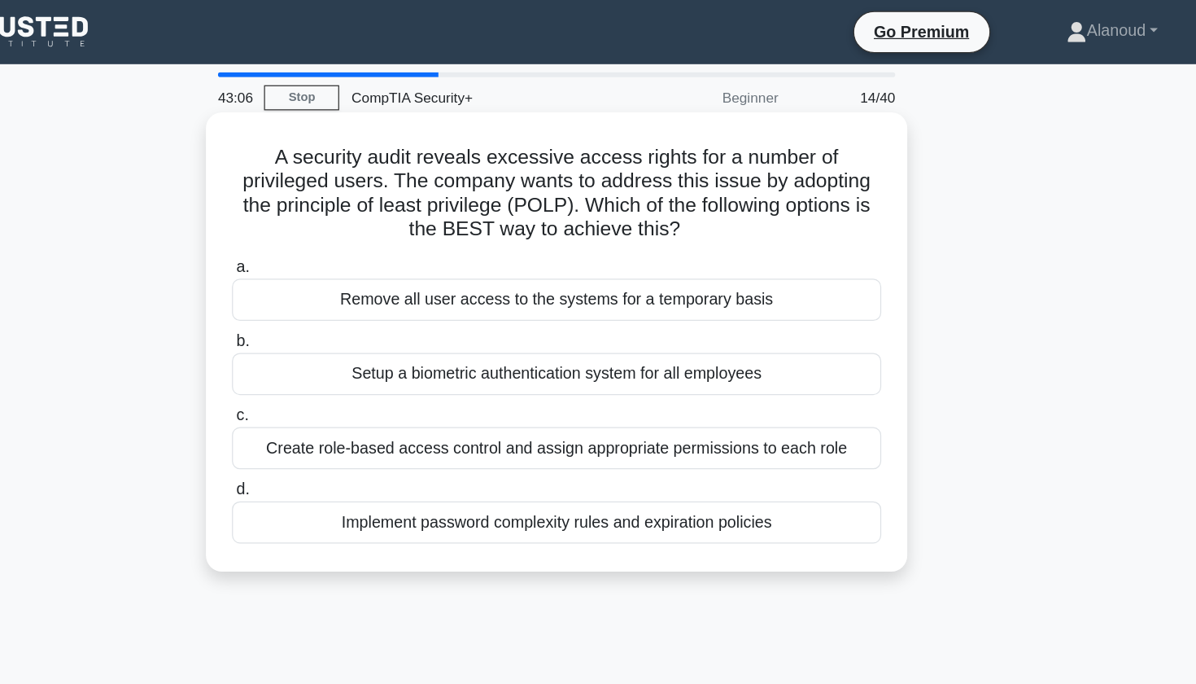
click at [569, 361] on div "Create role-based access control and assign appropriate permissions to each role" at bounding box center [597, 364] width 527 height 34
click at [334, 343] on input "c. Create role-based access control and assign appropriate permissions to each …" at bounding box center [334, 337] width 0 height 11
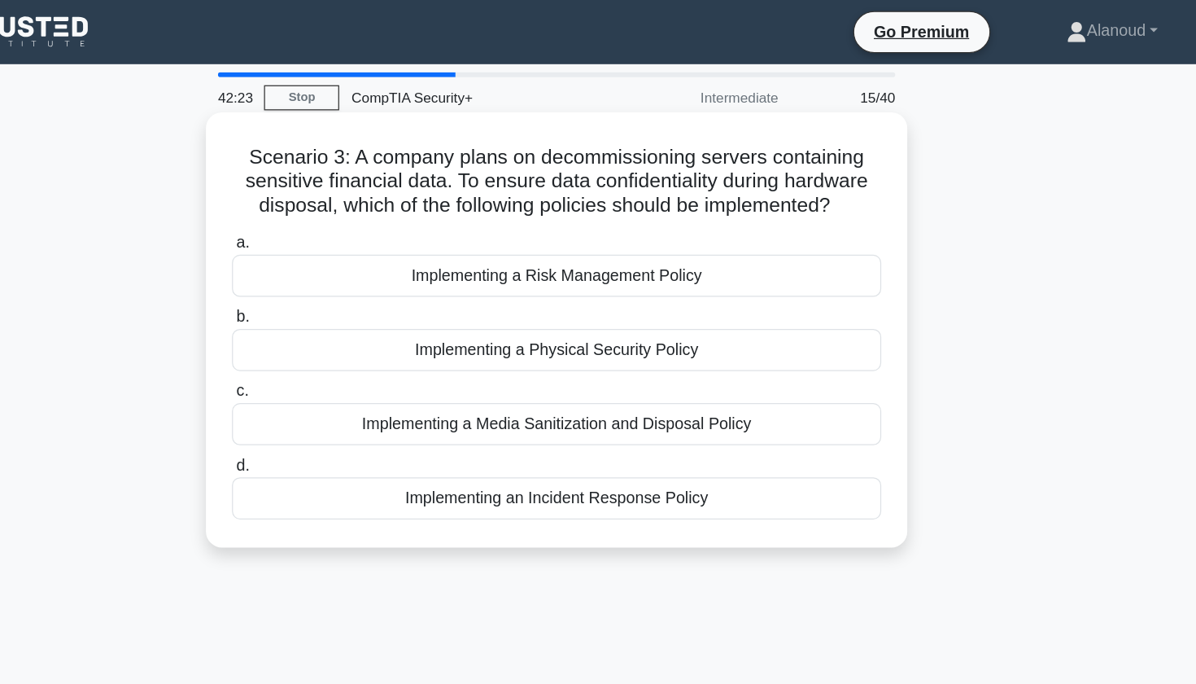
click at [540, 409] on div "Implementing an Incident Response Policy" at bounding box center [597, 404] width 527 height 34
click at [334, 383] on input "d. Implementing an Incident Response Policy" at bounding box center [334, 378] width 0 height 11
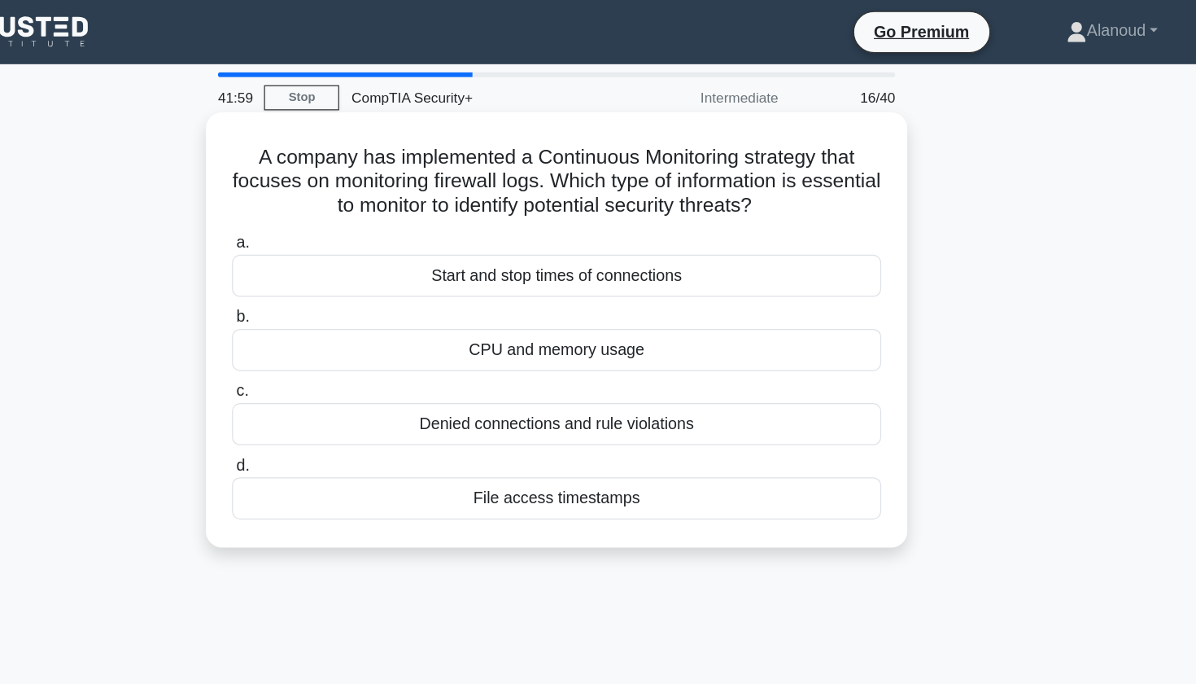
click at [457, 288] on div "CPU and memory usage" at bounding box center [597, 284] width 527 height 34
click at [334, 263] on input "b. CPU and memory usage" at bounding box center [334, 257] width 0 height 11
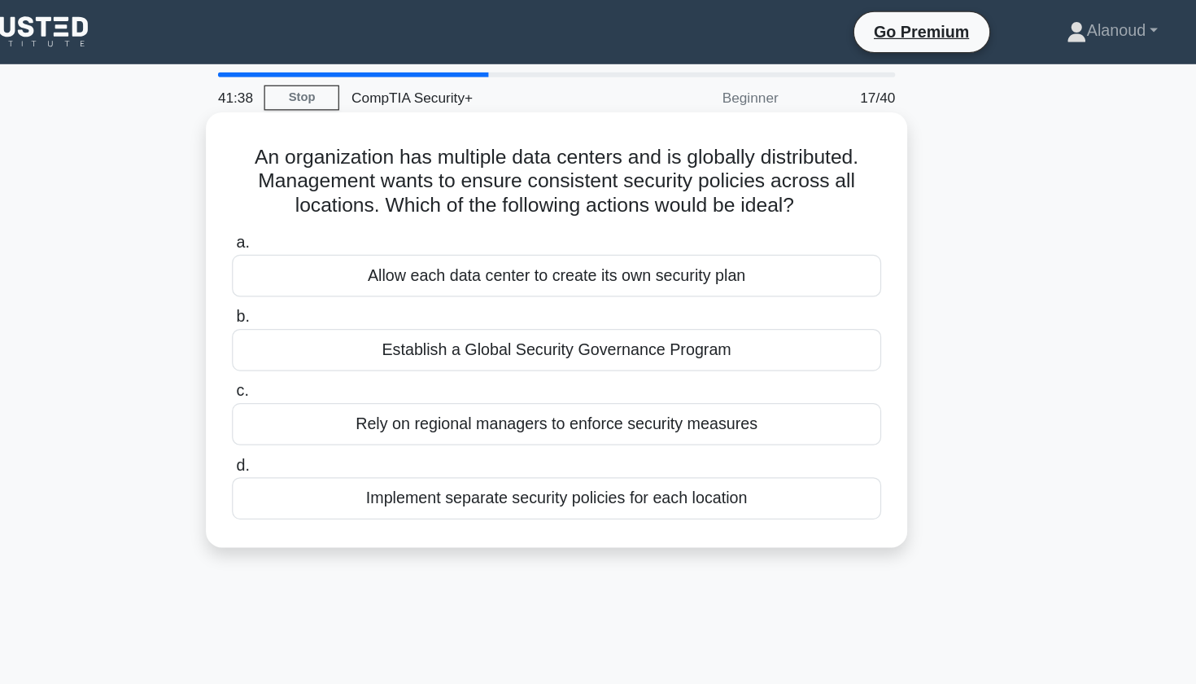
click at [544, 284] on div "Establish a Global Security Governance Program" at bounding box center [597, 284] width 527 height 34
click at [334, 263] on input "b. Establish a Global Security Governance Program" at bounding box center [334, 257] width 0 height 11
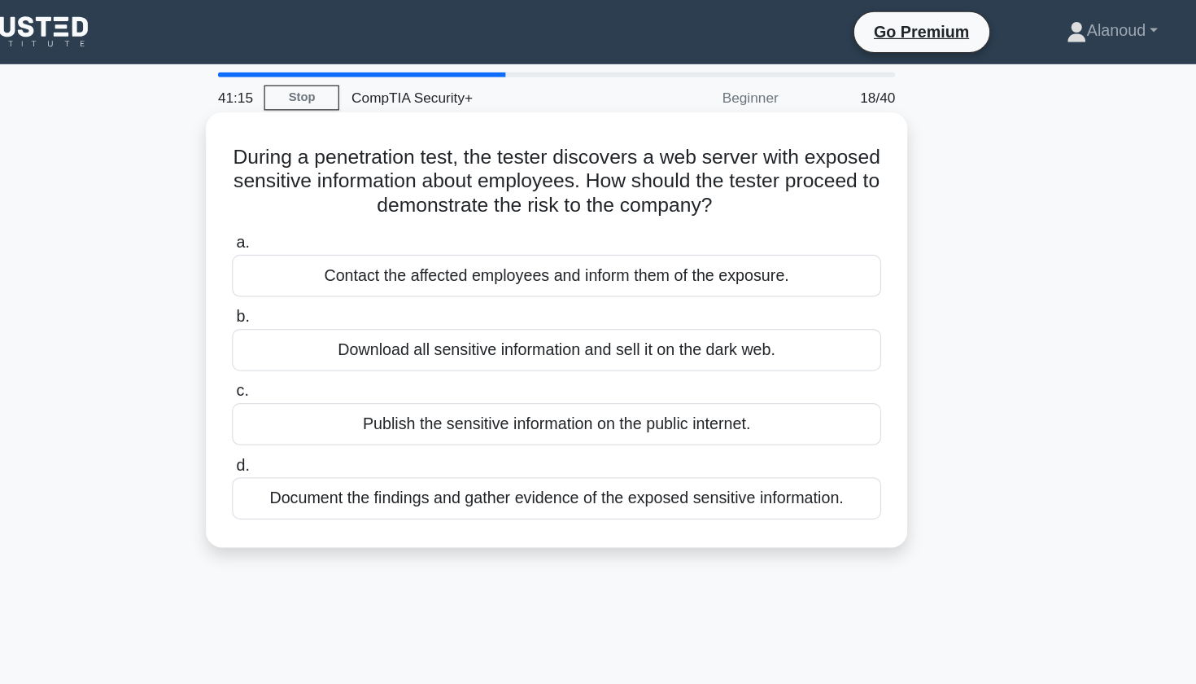
click at [570, 409] on div "Document the findings and gather evidence of the exposed sensitive information." at bounding box center [597, 404] width 527 height 34
click at [334, 383] on input "d. Document the findings and gather evidence of the exposed sensitive informati…" at bounding box center [334, 378] width 0 height 11
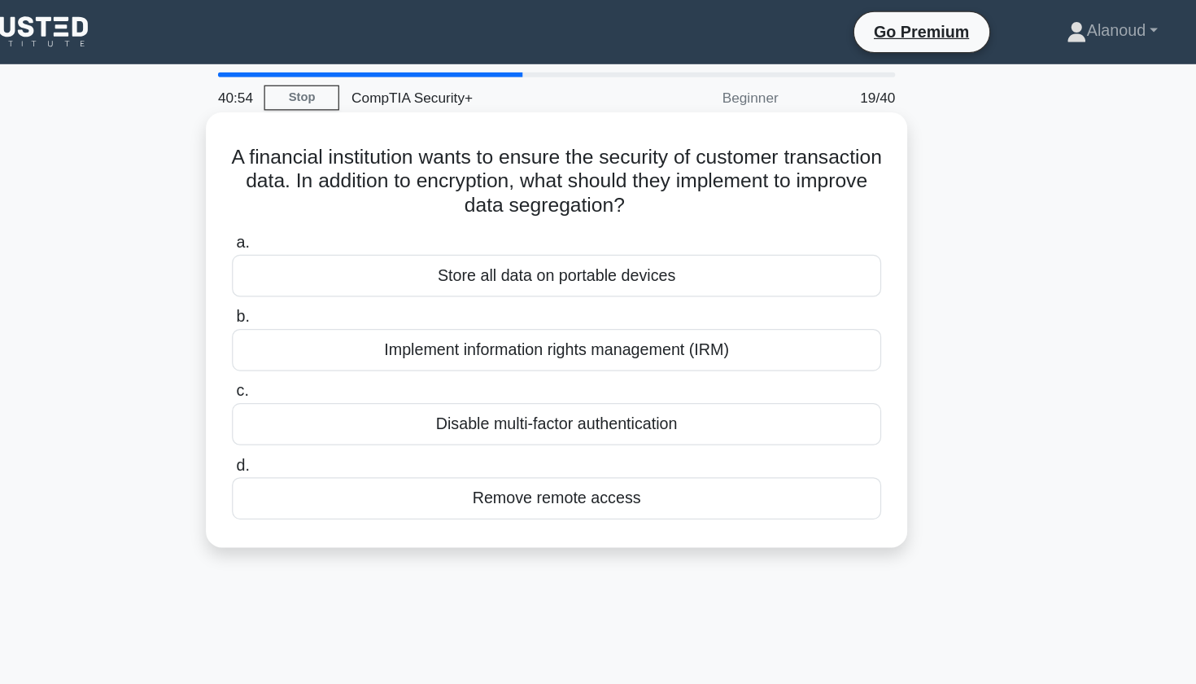
click at [572, 285] on div "Implement information rights management (IRM)" at bounding box center [597, 284] width 527 height 34
click at [334, 263] on input "b. Implement information rights management (IRM)" at bounding box center [334, 257] width 0 height 11
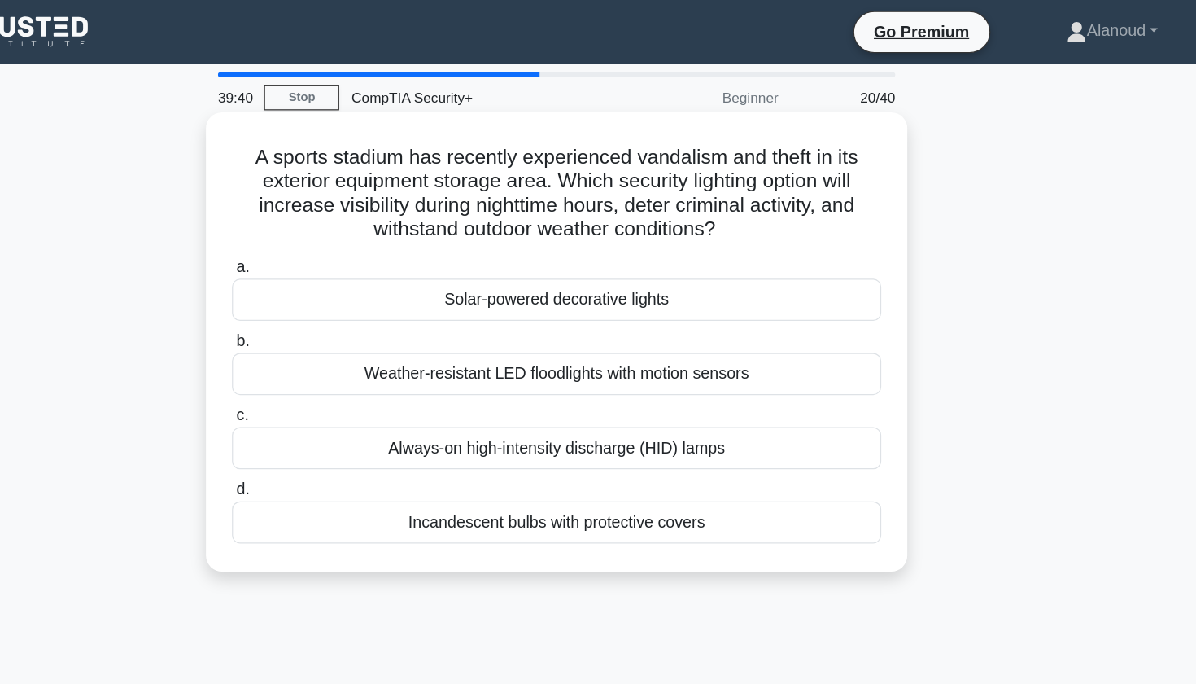
click at [562, 305] on div "Weather-resistant LED floodlights with motion sensors" at bounding box center [597, 303] width 527 height 34
click at [334, 282] on input "b. Weather-resistant LED floodlights with motion sensors" at bounding box center [334, 277] width 0 height 11
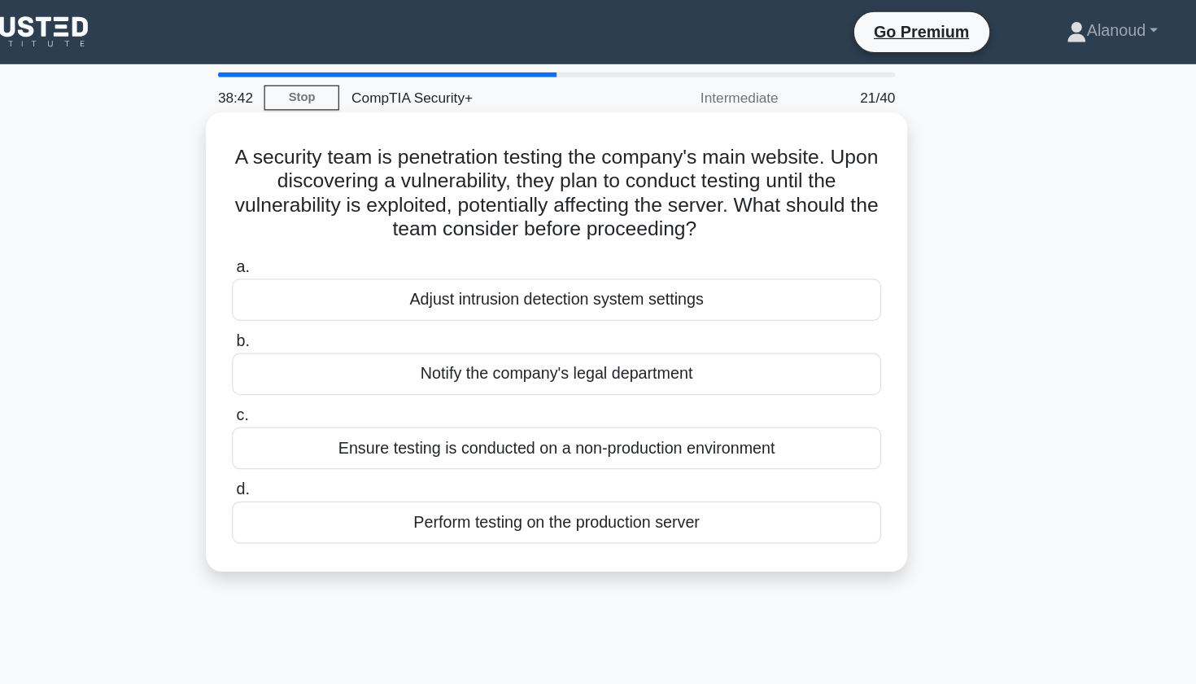
click at [499, 369] on div "Ensure testing is conducted on a non-production environment" at bounding box center [597, 364] width 527 height 34
click at [334, 343] on input "c. Ensure testing is conducted on a non-production environment" at bounding box center [334, 337] width 0 height 11
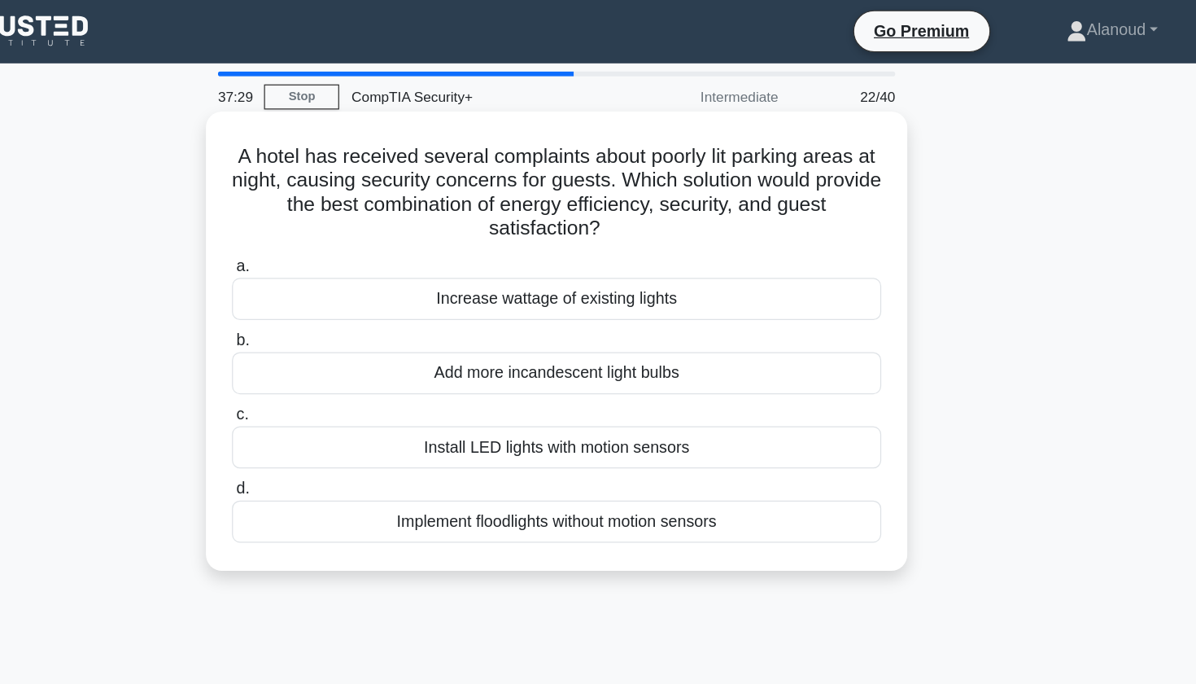
drag, startPoint x: 353, startPoint y: 249, endPoint x: 360, endPoint y: 257, distance: 10.4
click at [360, 257] on div "Increase wattage of existing lights" at bounding box center [597, 243] width 527 height 34
click at [334, 222] on input "a. Increase wattage of existing lights" at bounding box center [334, 217] width 0 height 11
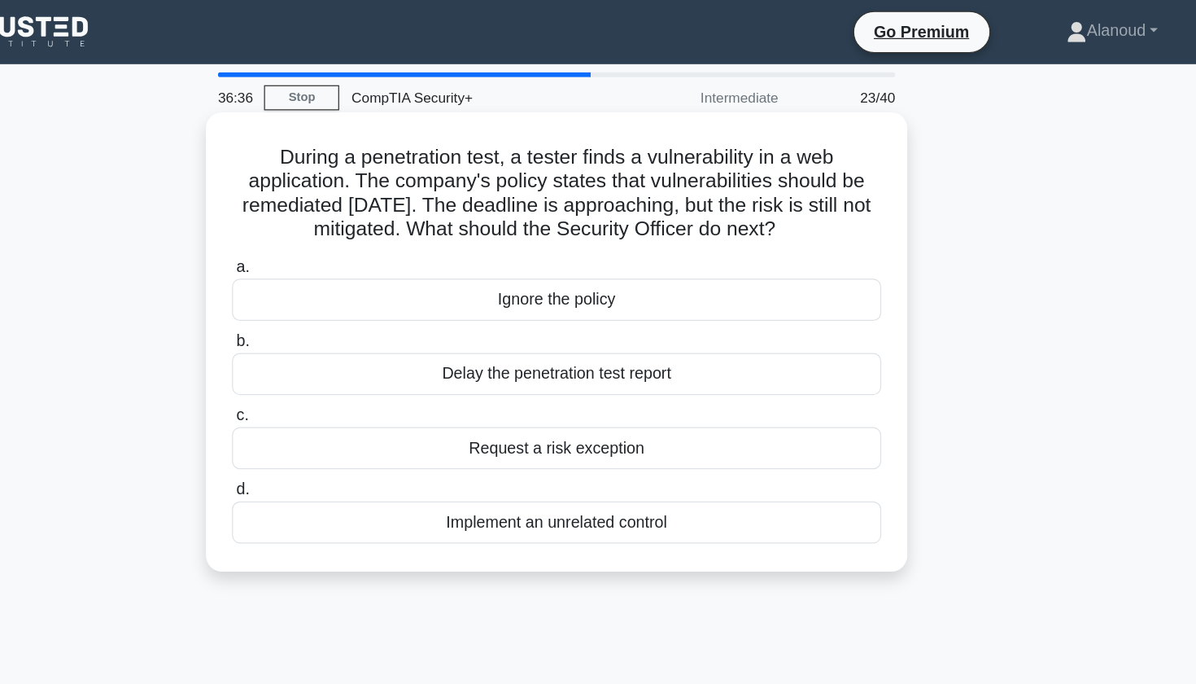
click at [379, 369] on div "Request a risk exception" at bounding box center [597, 364] width 527 height 34
click at [334, 343] on input "c. Request a risk exception" at bounding box center [334, 337] width 0 height 11
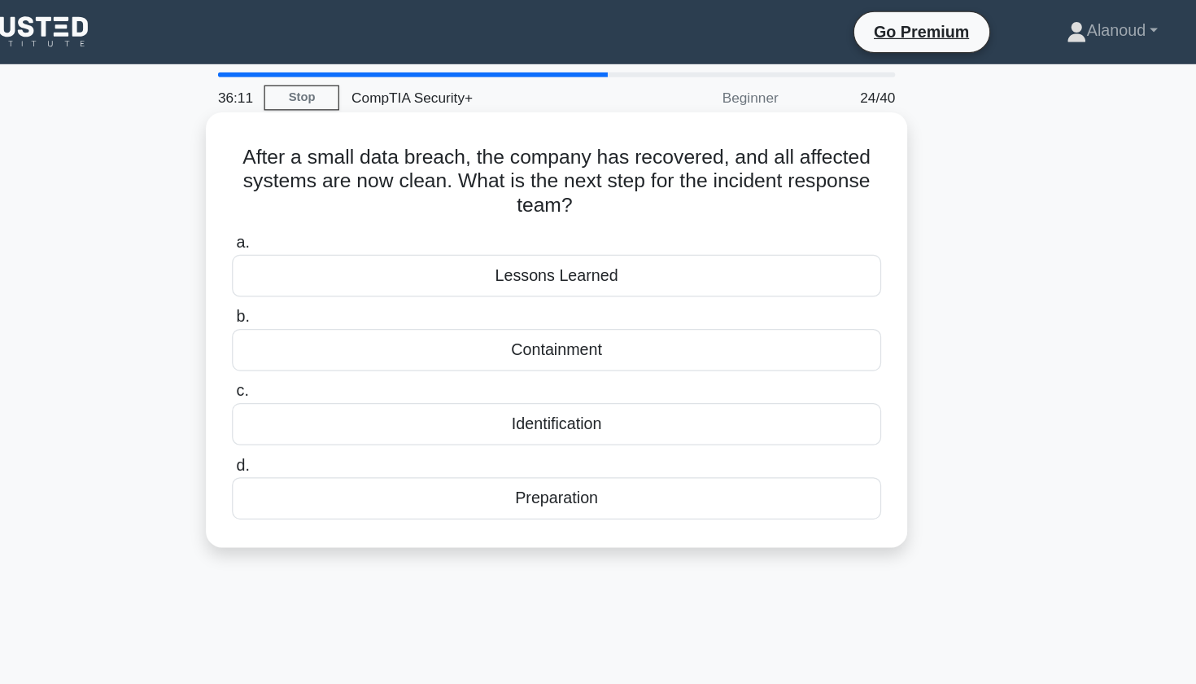
click at [449, 229] on div "Lessons Learned" at bounding box center [597, 224] width 527 height 34
click at [334, 203] on input "a. Lessons Learned" at bounding box center [334, 197] width 0 height 11
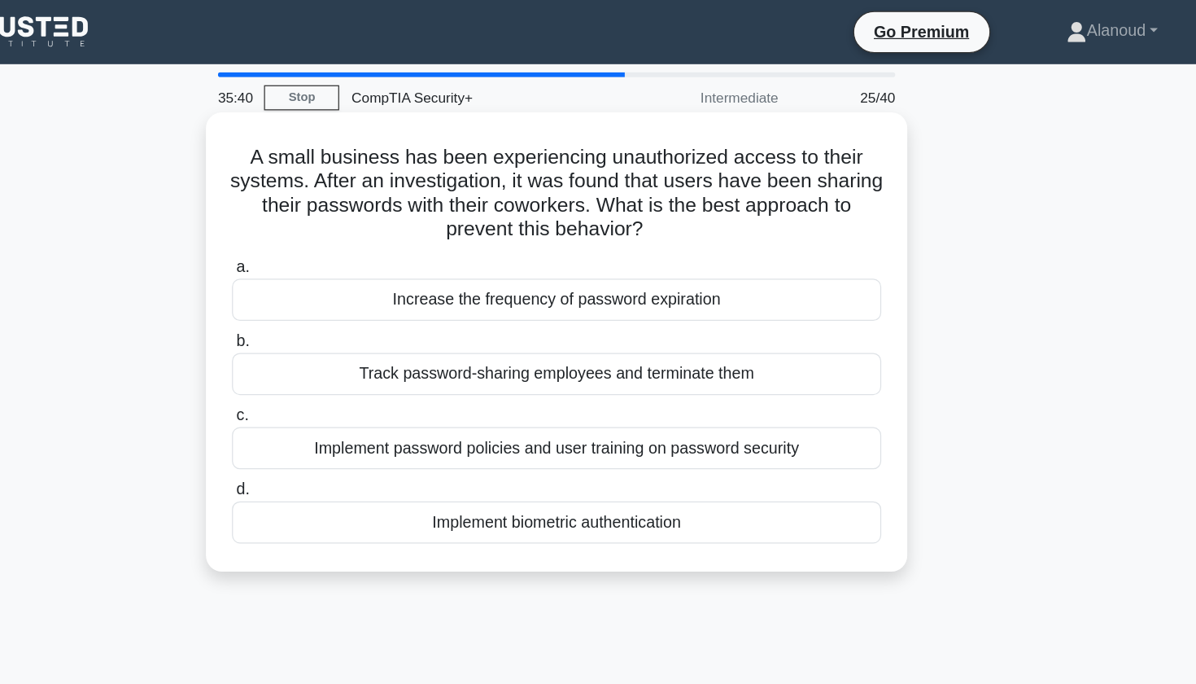
click at [435, 371] on div "Implement password policies and user training on password security" at bounding box center [597, 364] width 527 height 34
click at [334, 343] on input "c. Implement password policies and user training on password security" at bounding box center [334, 337] width 0 height 11
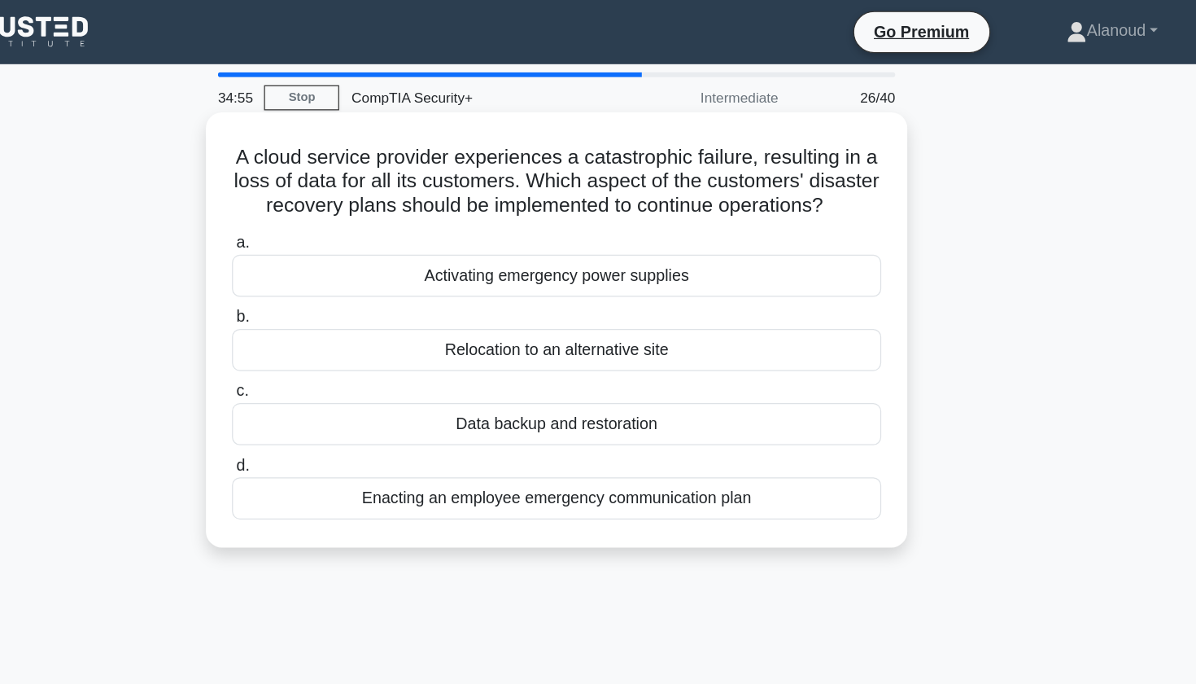
click at [495, 345] on div "Data backup and restoration" at bounding box center [597, 344] width 527 height 34
click at [334, 323] on input "c. Data backup and restoration" at bounding box center [334, 318] width 0 height 11
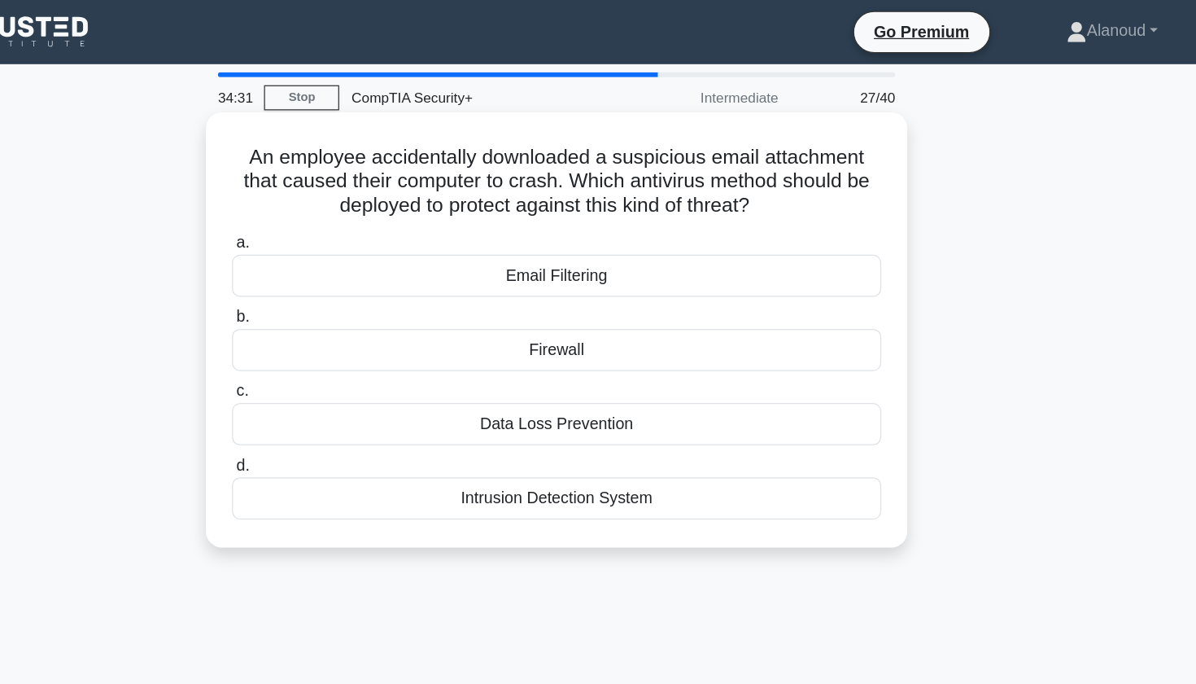
click at [440, 410] on div "Intrusion Detection System" at bounding box center [597, 404] width 527 height 34
click at [334, 383] on input "d. Intrusion Detection System" at bounding box center [334, 378] width 0 height 11
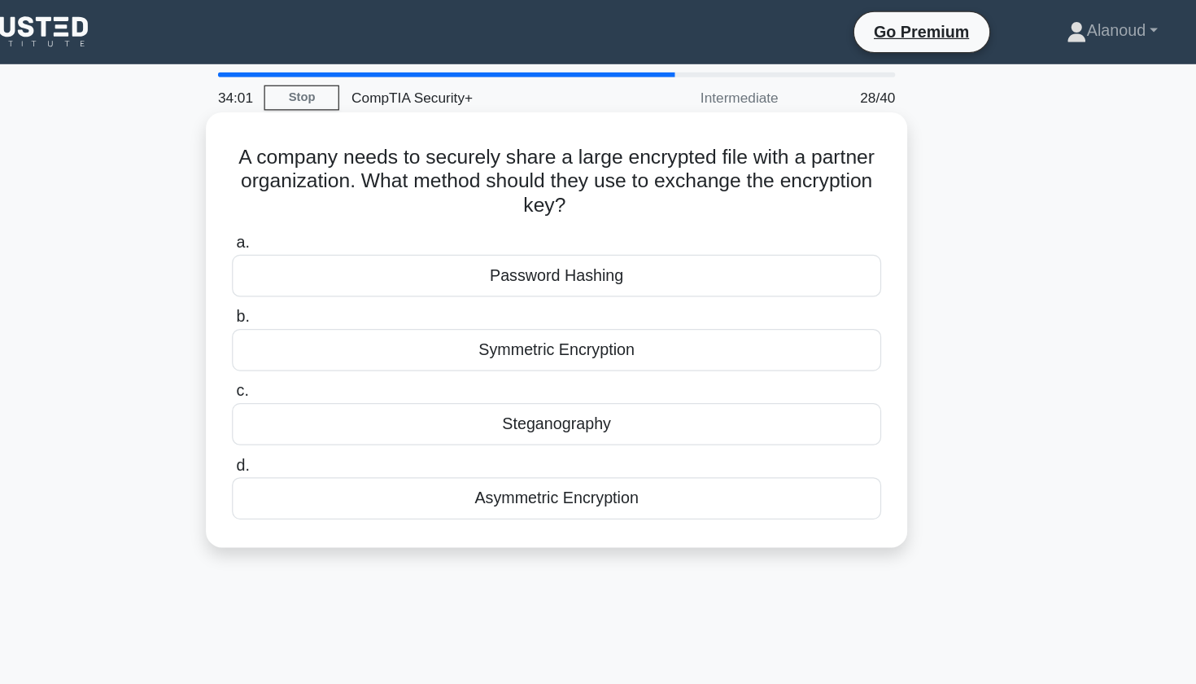
click at [467, 285] on div "Symmetric Encryption" at bounding box center [597, 284] width 527 height 34
click at [334, 263] on input "b. Symmetric Encryption" at bounding box center [334, 257] width 0 height 11
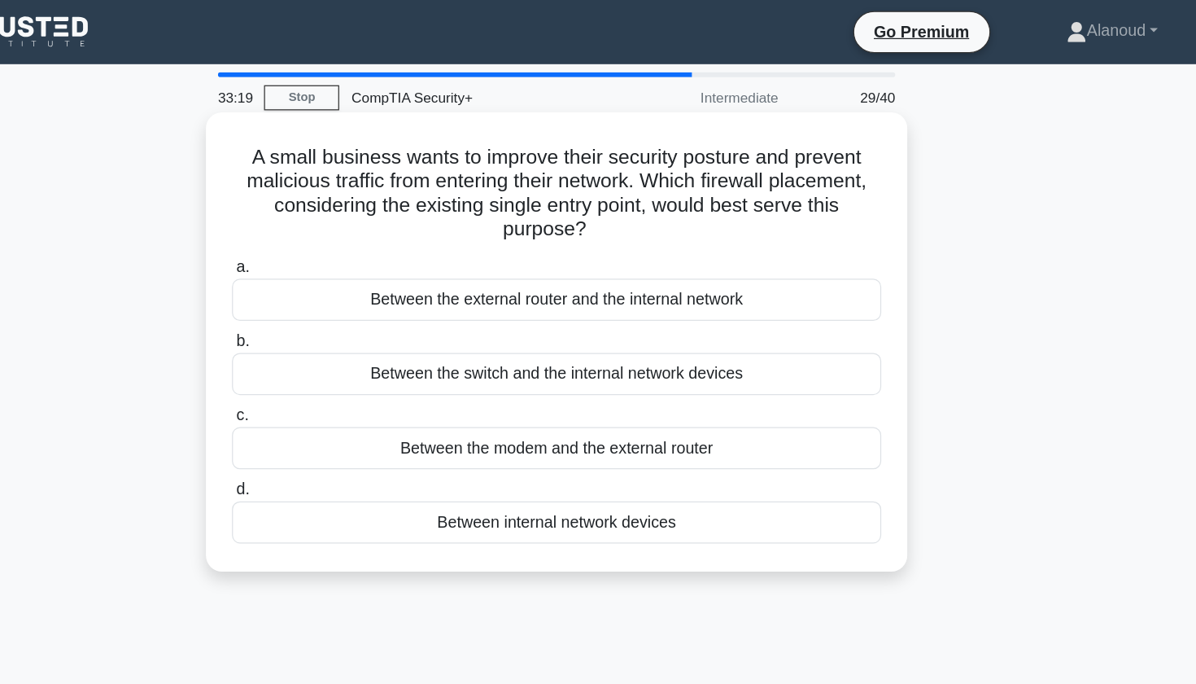
click at [441, 247] on div "Between the external router and the internal network" at bounding box center [597, 243] width 527 height 34
click at [334, 222] on input "a. Between the external router and the internal network" at bounding box center [334, 217] width 0 height 11
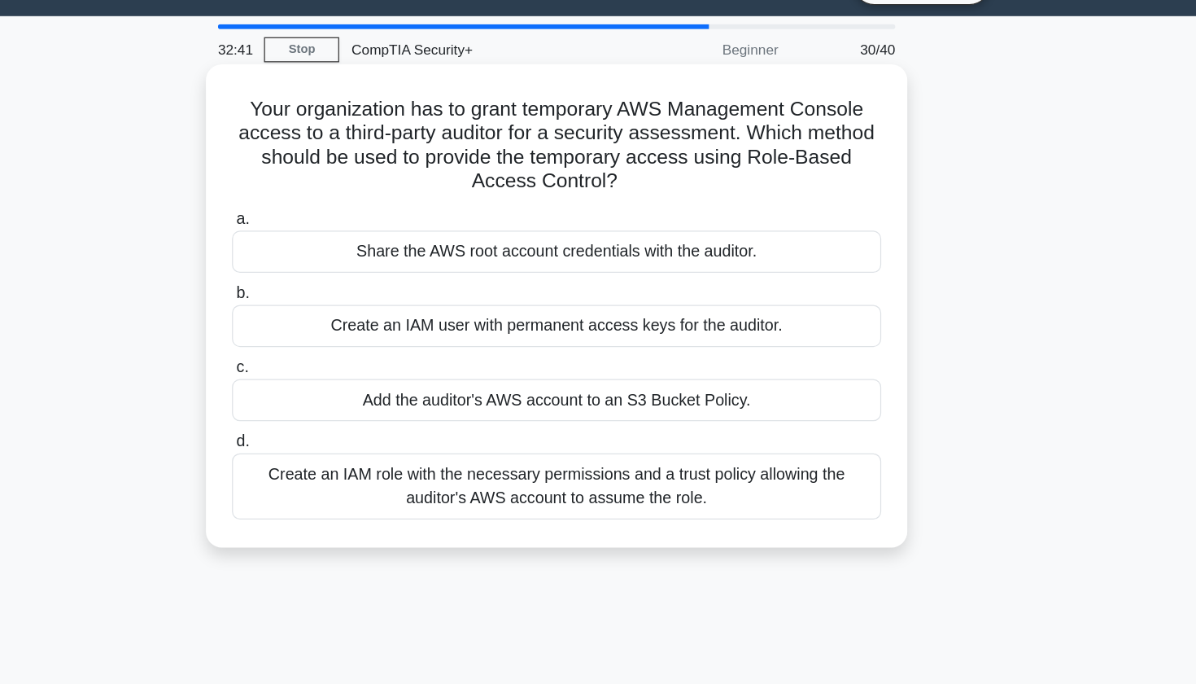
click at [689, 407] on div "Create an IAM role with the necessary permissions and a trust policy allowing t…" at bounding box center [597, 434] width 527 height 54
click at [334, 399] on input "d. Create an IAM role with the necessary permissions and a trust policy allowin…" at bounding box center [334, 397] width 0 height 11
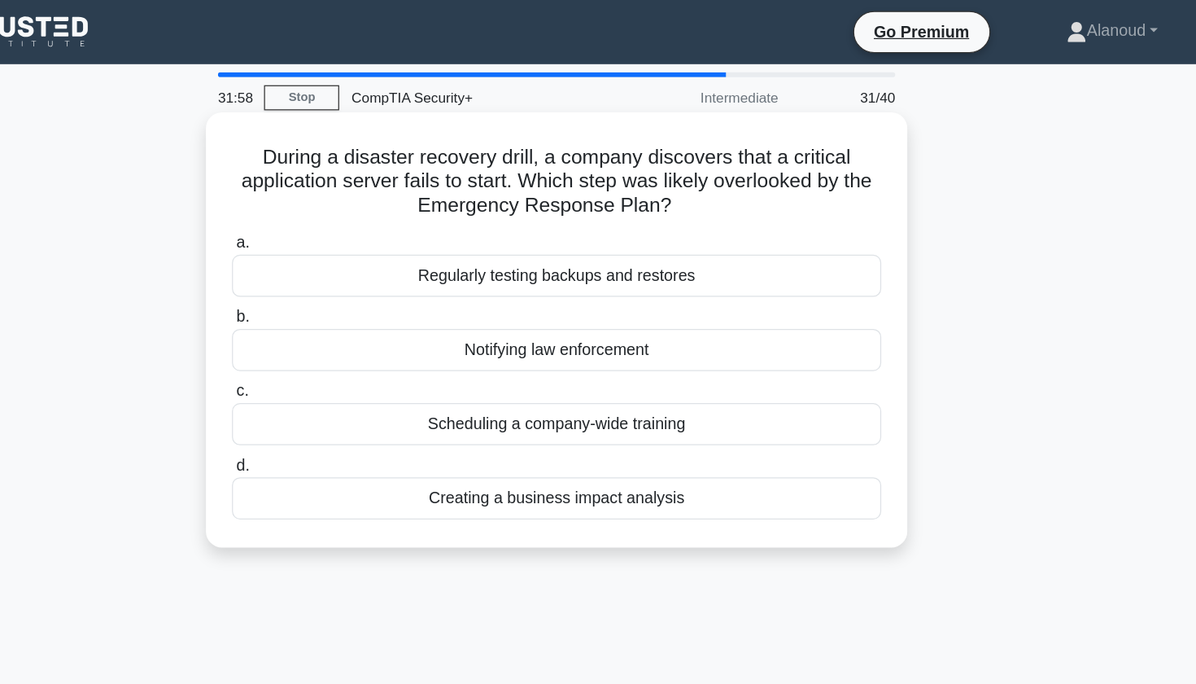
click at [501, 228] on div "Regularly testing backups and restores" at bounding box center [597, 224] width 527 height 34
click at [334, 203] on input "a. Regularly testing backups and restores" at bounding box center [334, 197] width 0 height 11
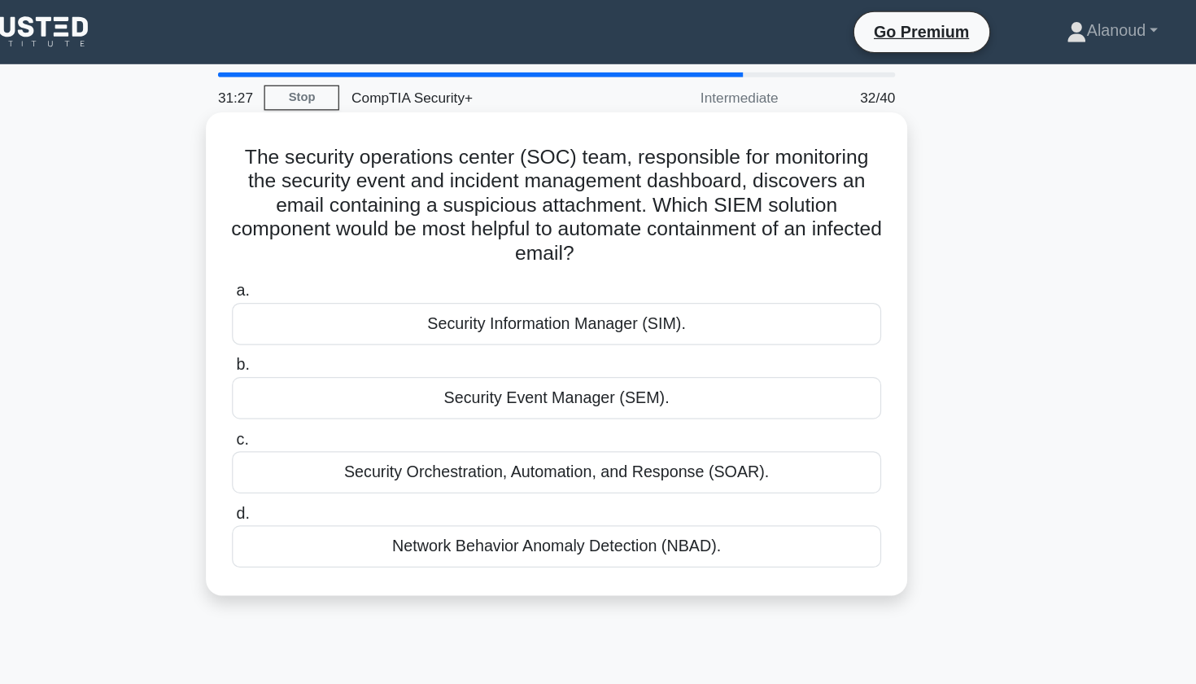
click at [541, 271] on div "Security Information Manager (SIM)." at bounding box center [597, 263] width 527 height 34
click at [334, 242] on input "a. Security Information Manager (SIM)." at bounding box center [334, 236] width 0 height 11
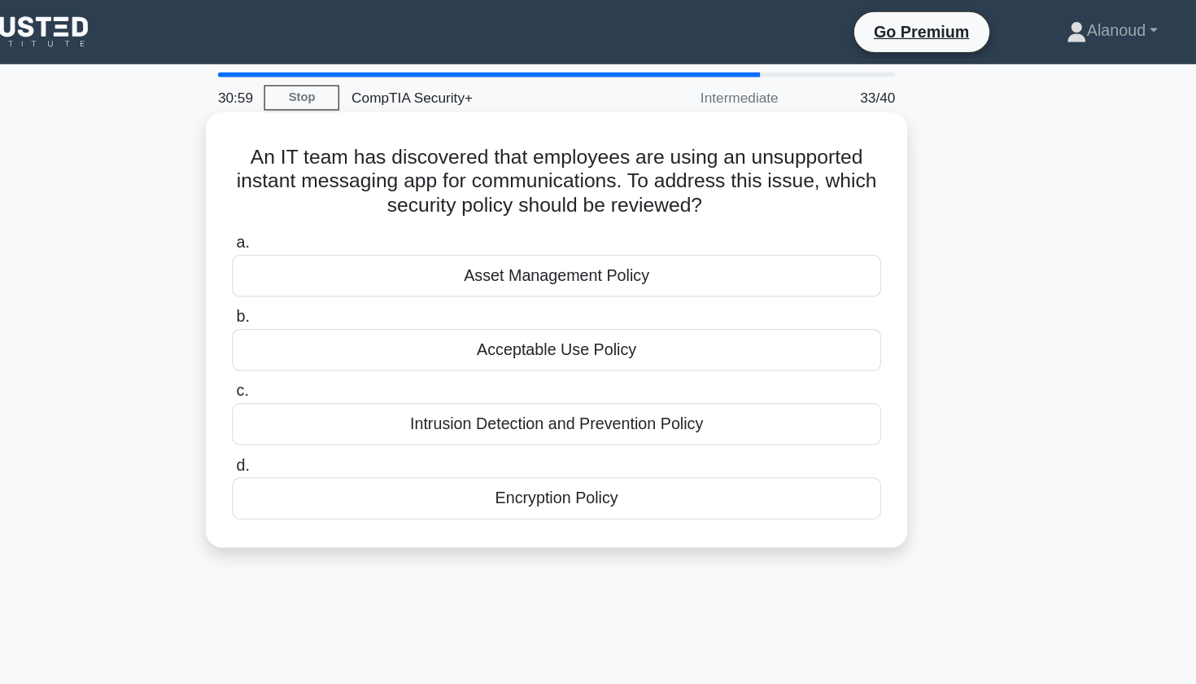
click at [600, 289] on div "Acceptable Use Policy" at bounding box center [597, 284] width 527 height 34
click at [334, 263] on input "b. Acceptable Use Policy" at bounding box center [334, 257] width 0 height 11
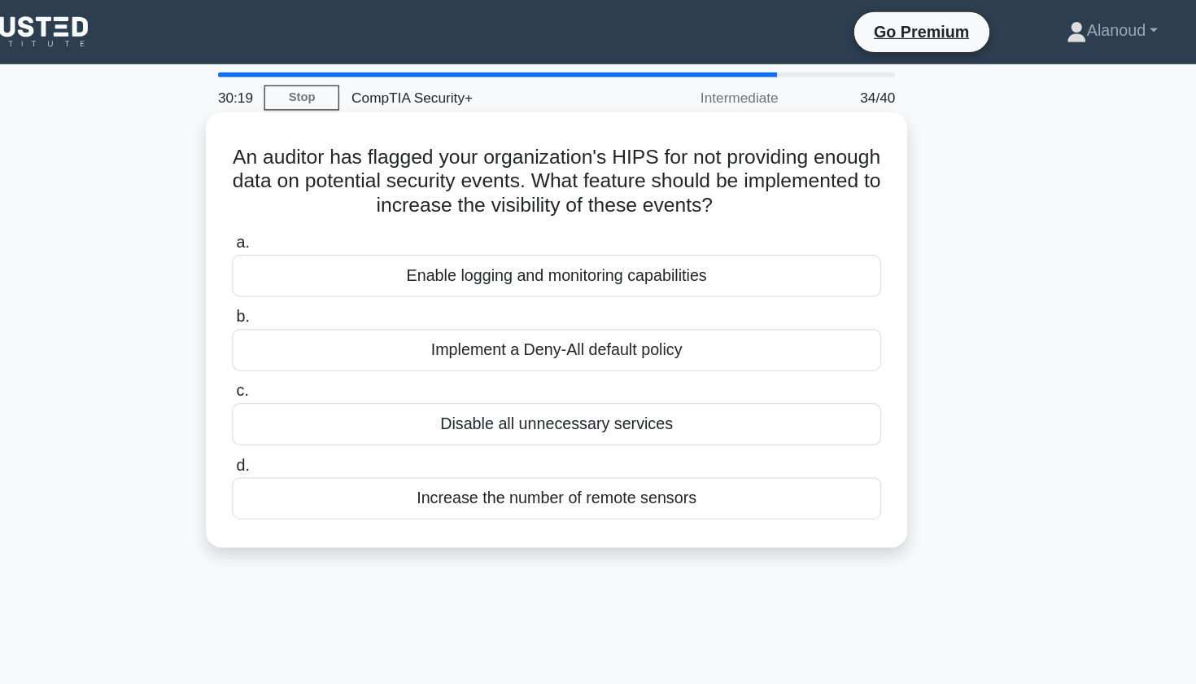
click at [592, 224] on div "Enable logging and monitoring capabilities" at bounding box center [597, 224] width 527 height 34
click at [334, 203] on input "a. Enable logging and monitoring capabilities" at bounding box center [334, 197] width 0 height 11
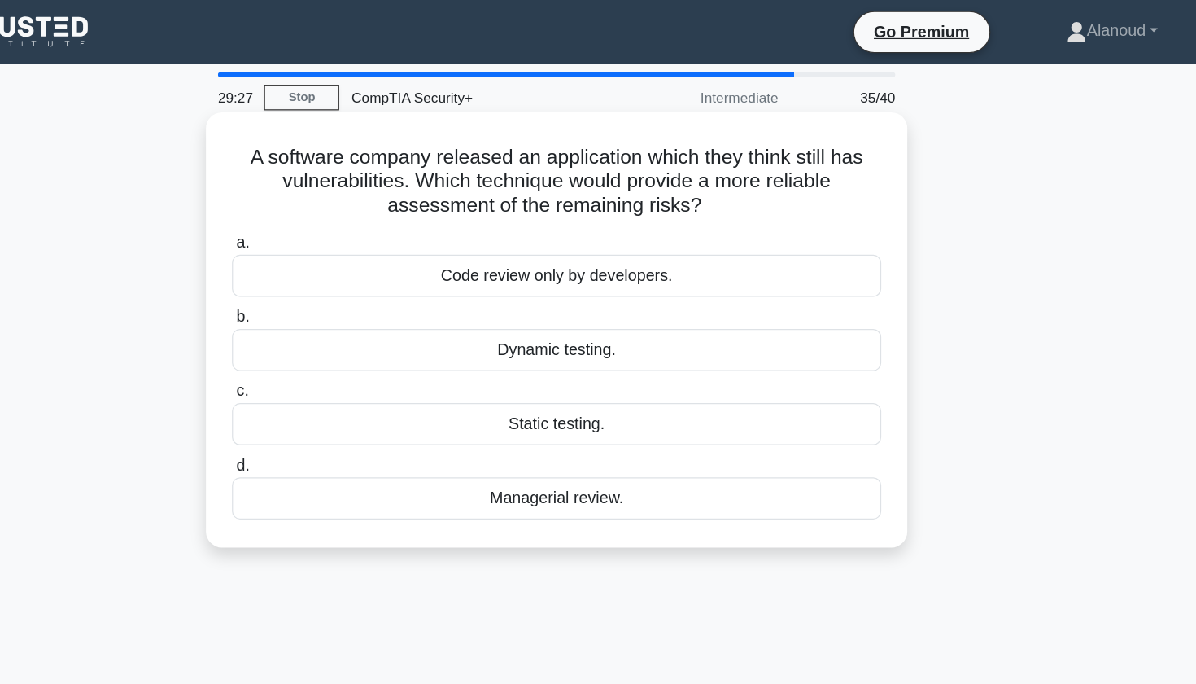
click at [496, 278] on div "Dynamic testing." at bounding box center [597, 284] width 527 height 34
click at [334, 263] on input "b. Dynamic testing." at bounding box center [334, 257] width 0 height 11
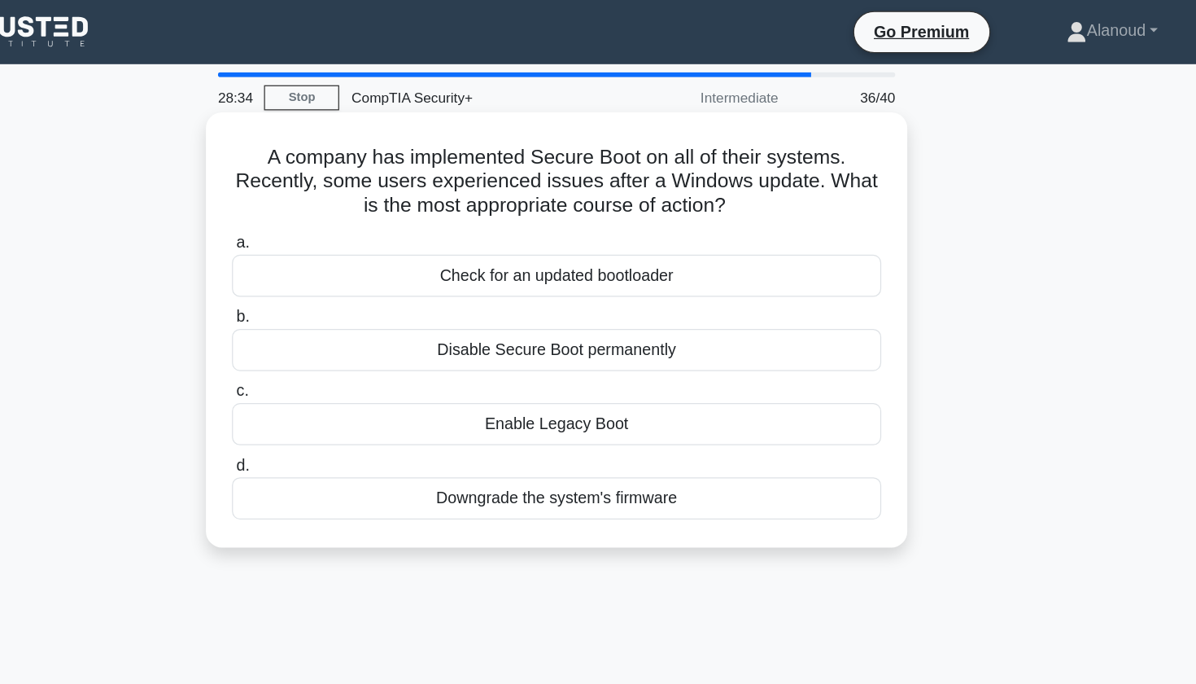
click at [354, 409] on div "Downgrade the system's firmware" at bounding box center [597, 404] width 527 height 34
click at [334, 383] on input "d. Downgrade the system's firmware" at bounding box center [334, 378] width 0 height 11
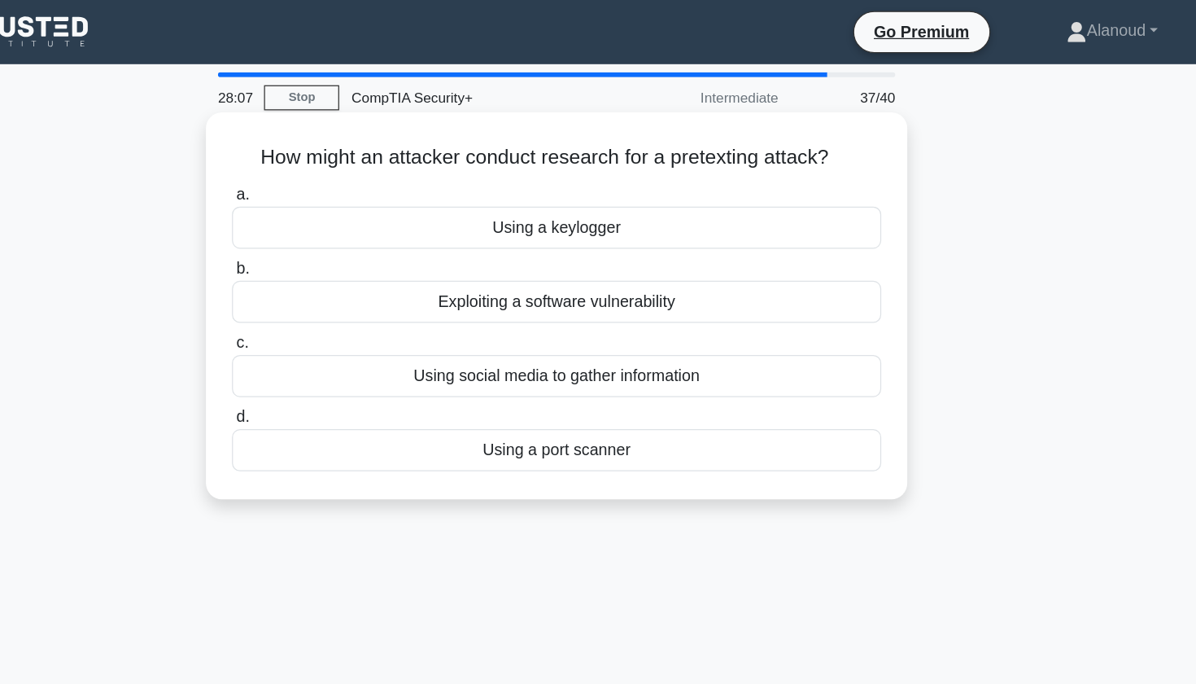
click at [365, 313] on div "Using social media to gather information" at bounding box center [597, 305] width 527 height 34
click at [334, 284] on input "c. Using social media to gather information" at bounding box center [334, 278] width 0 height 11
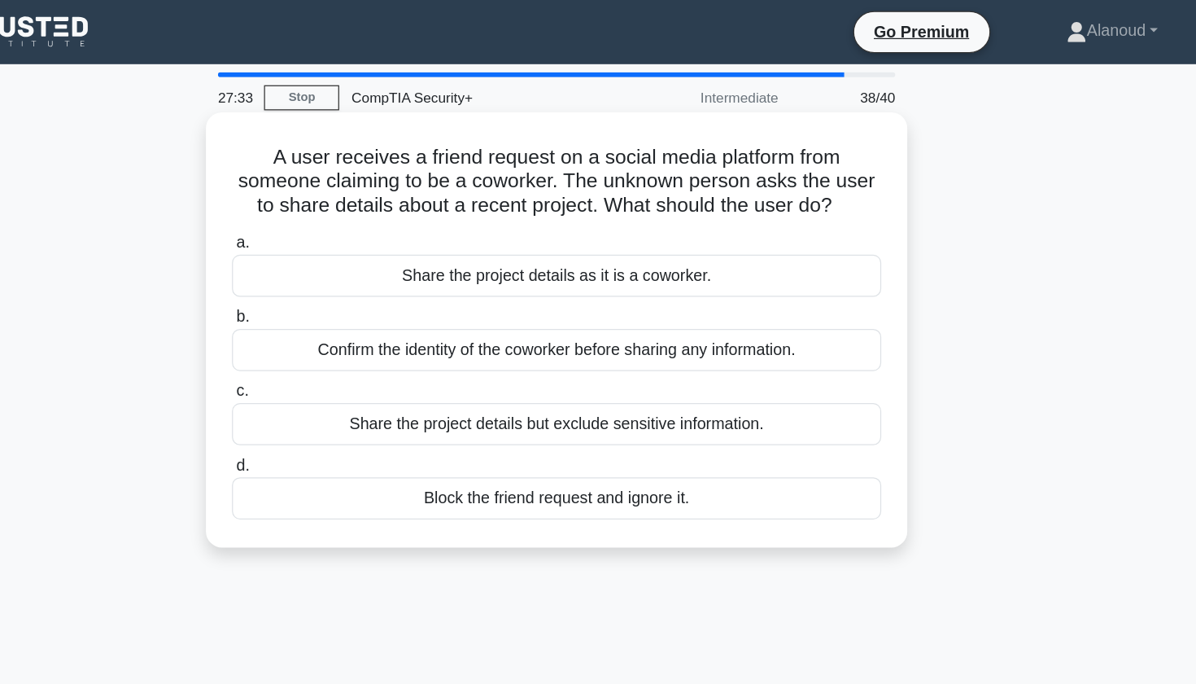
click at [493, 413] on div "Block the friend request and ignore it." at bounding box center [597, 404] width 527 height 34
click at [334, 383] on input "d. Block the friend request and ignore it." at bounding box center [334, 378] width 0 height 11
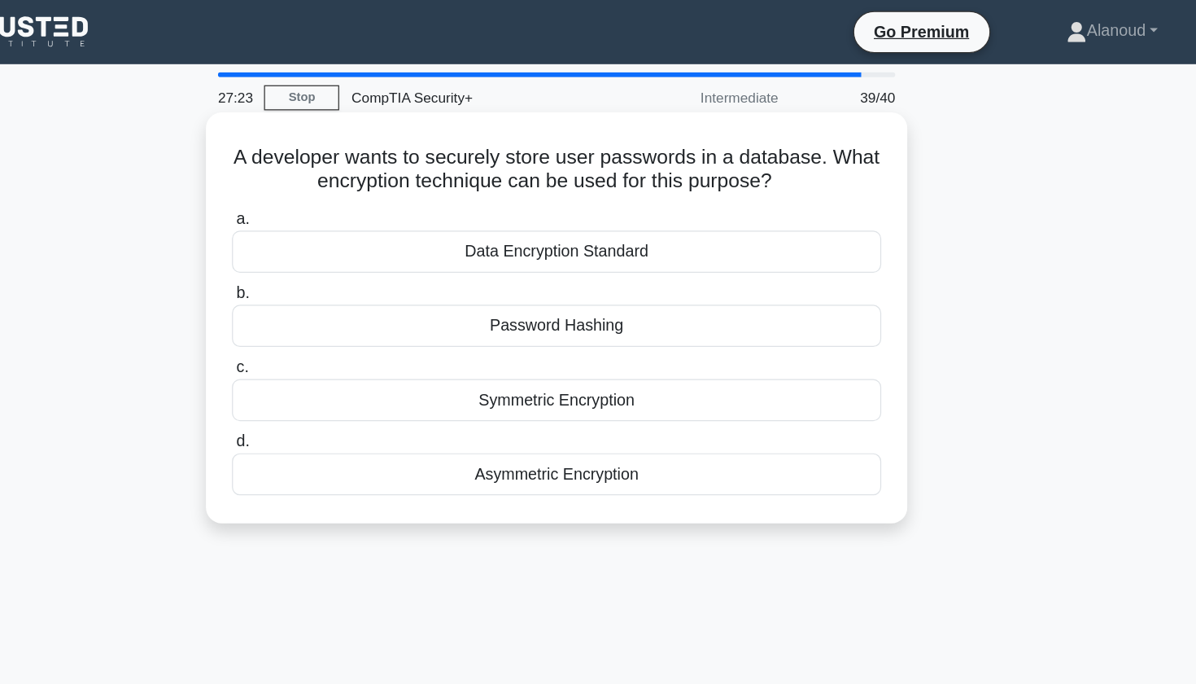
click at [466, 270] on div "Password Hashing" at bounding box center [597, 264] width 527 height 34
click at [334, 243] on input "b. Password Hashing" at bounding box center [334, 238] width 0 height 11
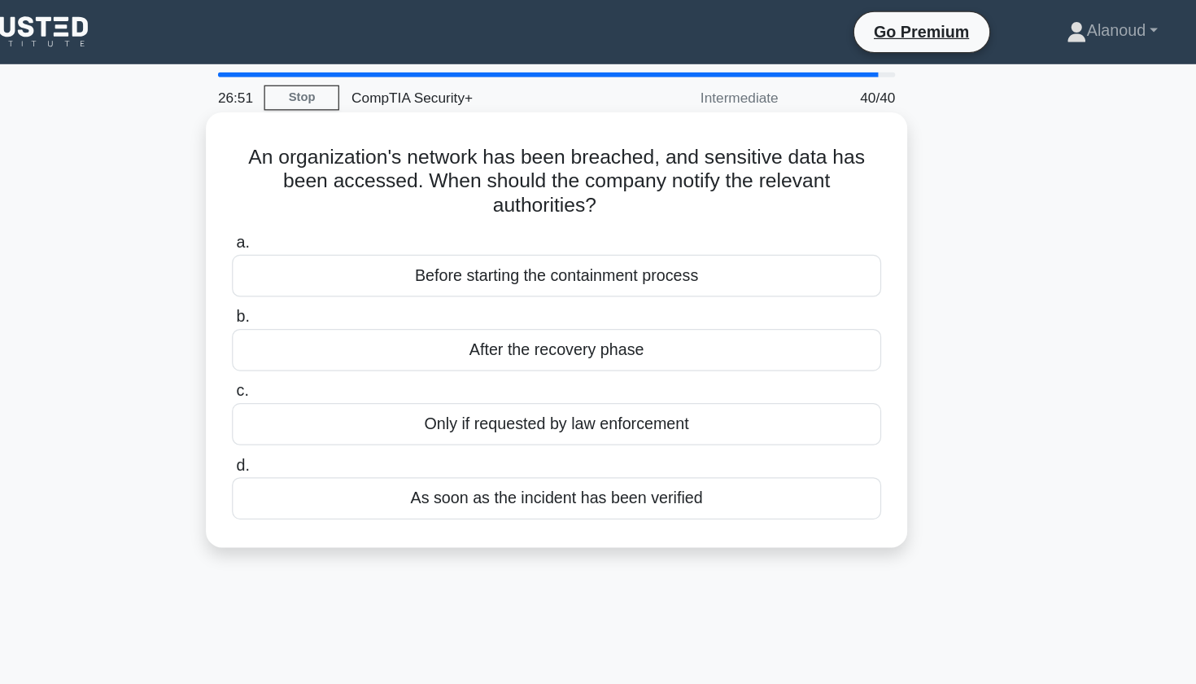
click at [446, 411] on div "As soon as the incident has been verified" at bounding box center [597, 404] width 527 height 34
click at [334, 383] on input "d. As soon as the incident has been verified" at bounding box center [334, 378] width 0 height 11
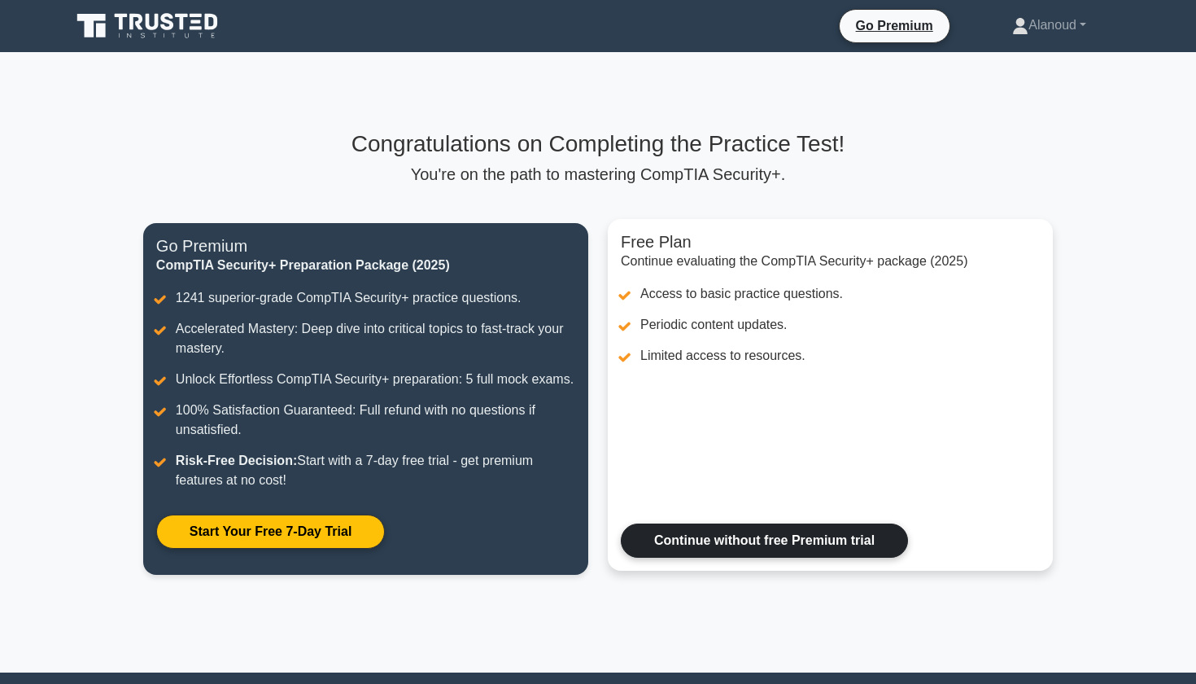
click at [710, 541] on link "Continue without free Premium trial" at bounding box center [764, 540] width 287 height 34
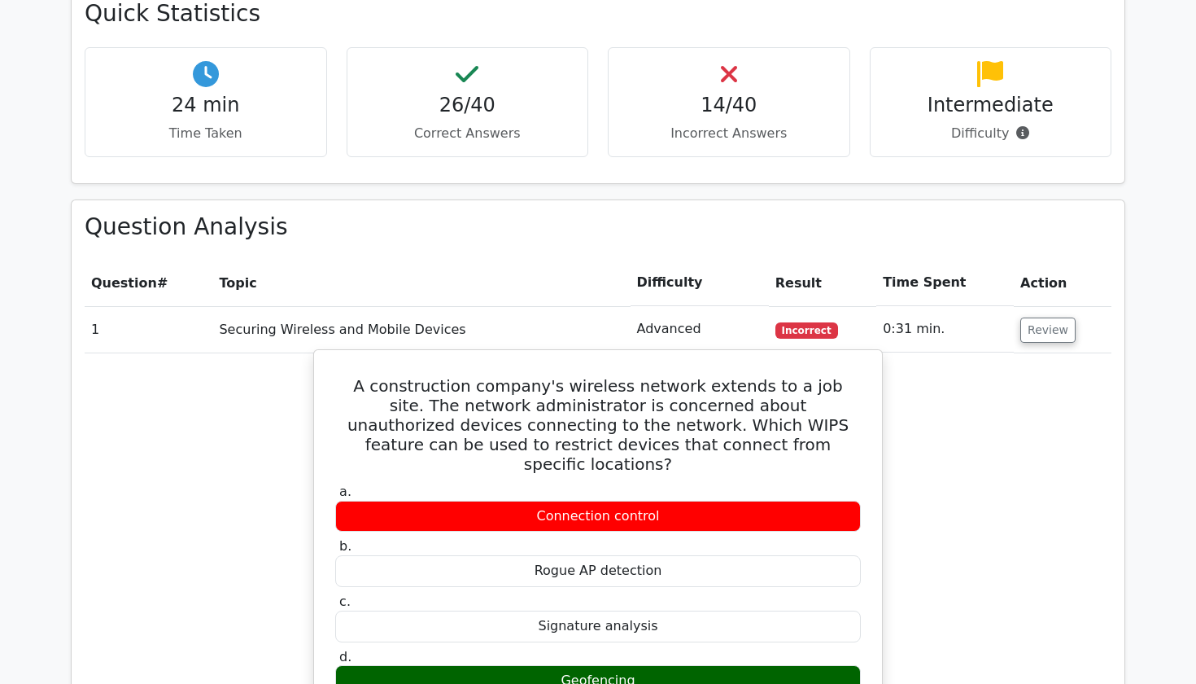
scroll to position [1539, 0]
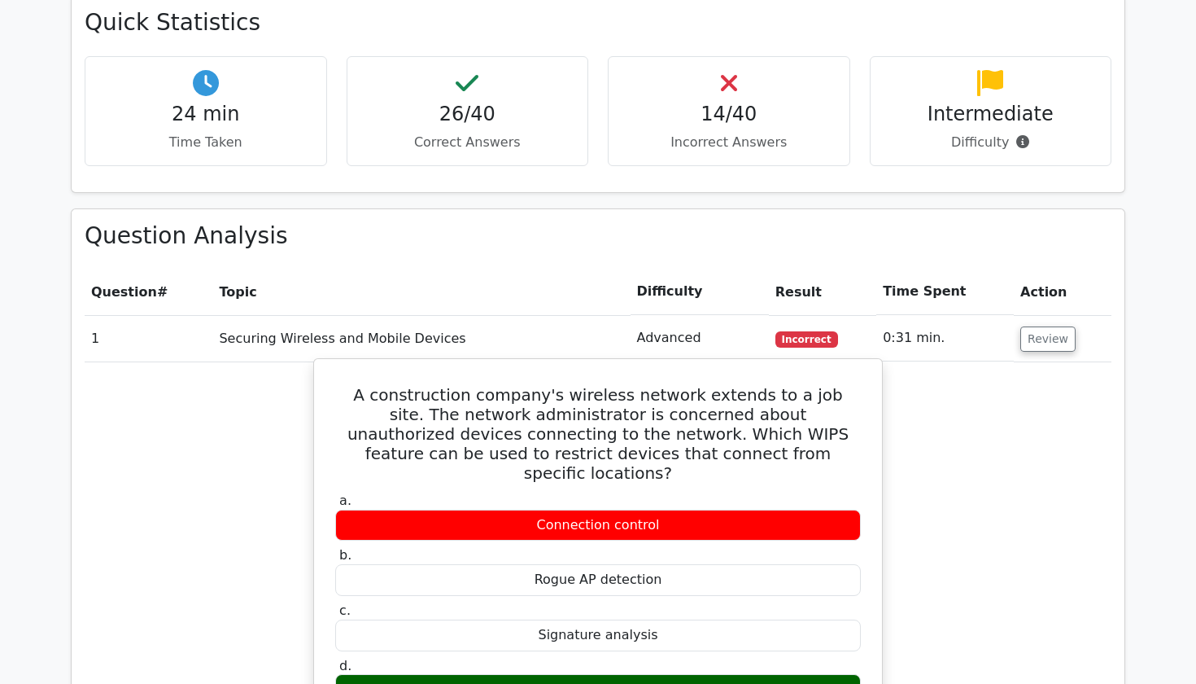
click at [464, 385] on h5 "A construction company's wireless network extends to a job site. The network ad…" at bounding box center [598, 434] width 529 height 98
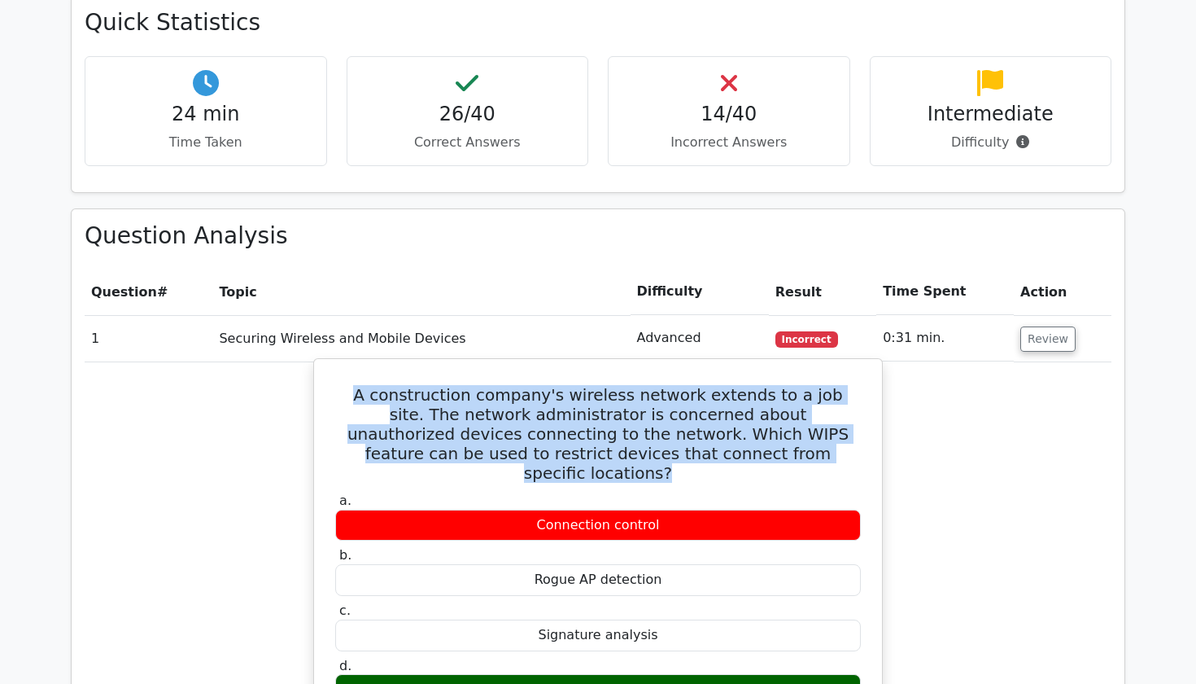
click at [464, 385] on h5 "A construction company's wireless network extends to a job site. The network ad…" at bounding box center [598, 434] width 529 height 98
click at [396, 365] on div "A construction company's wireless network extends to a job site. The network ad…" at bounding box center [598, 639] width 555 height 549
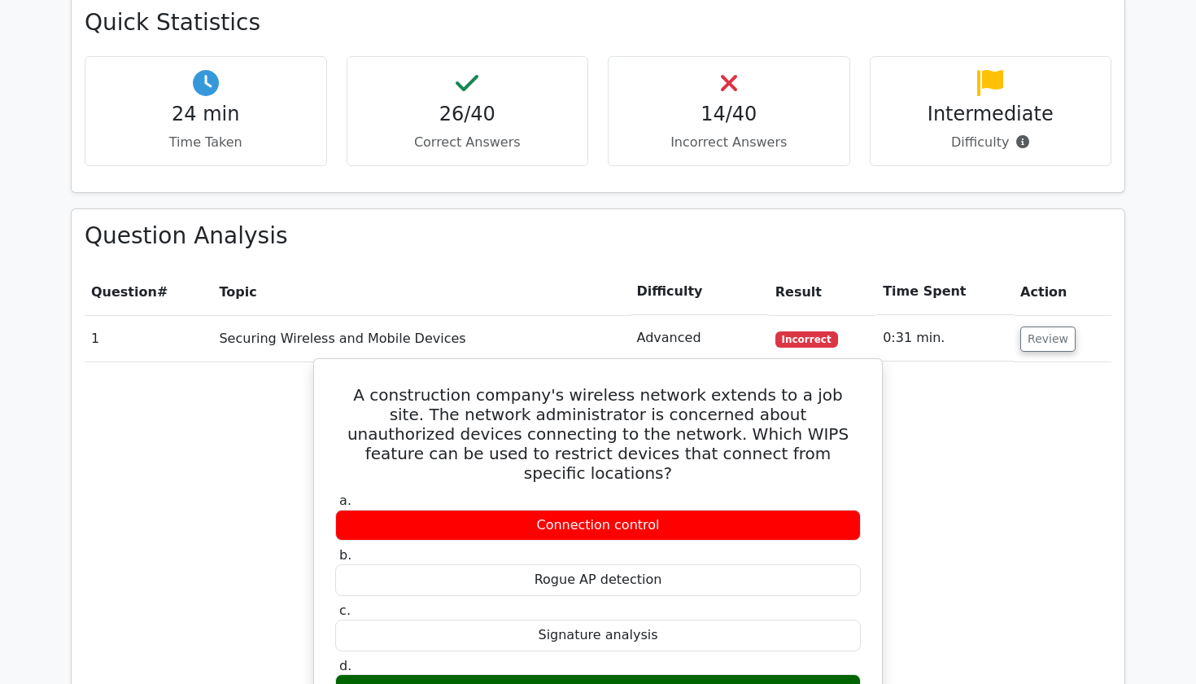
drag, startPoint x: 350, startPoint y: 348, endPoint x: 686, endPoint y: 623, distance: 434.8
click at [686, 623] on div "A construction company's wireless network extends to a job site. The network ad…" at bounding box center [598, 639] width 555 height 549
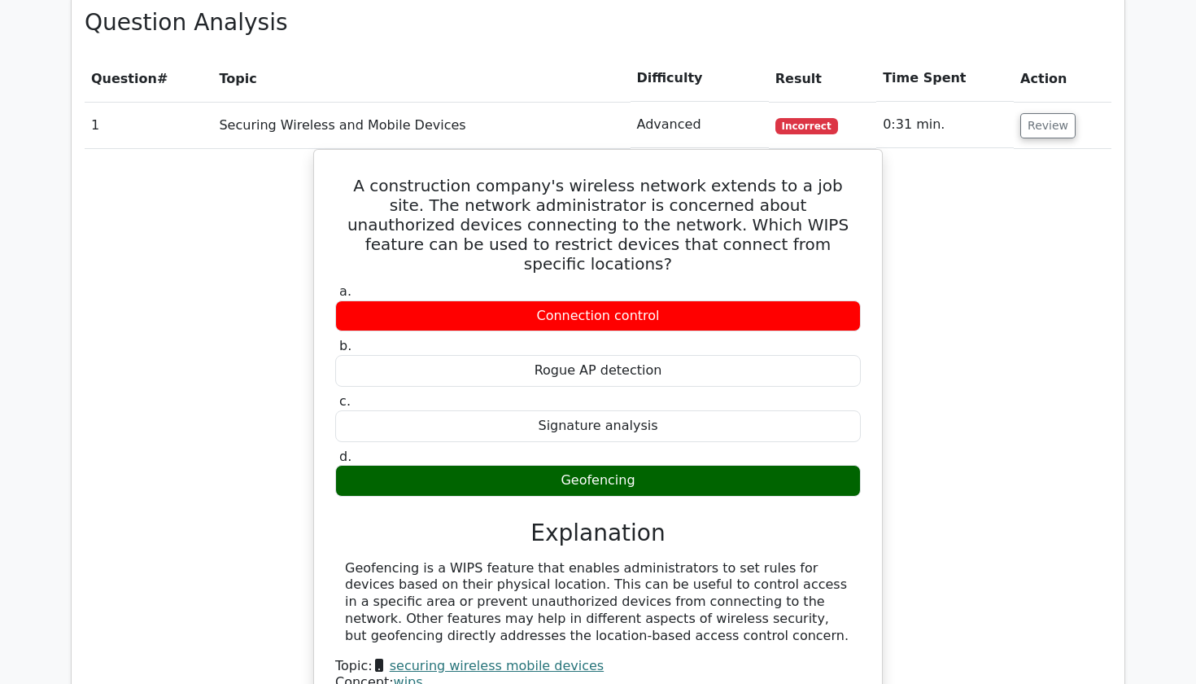
scroll to position [1740, 0]
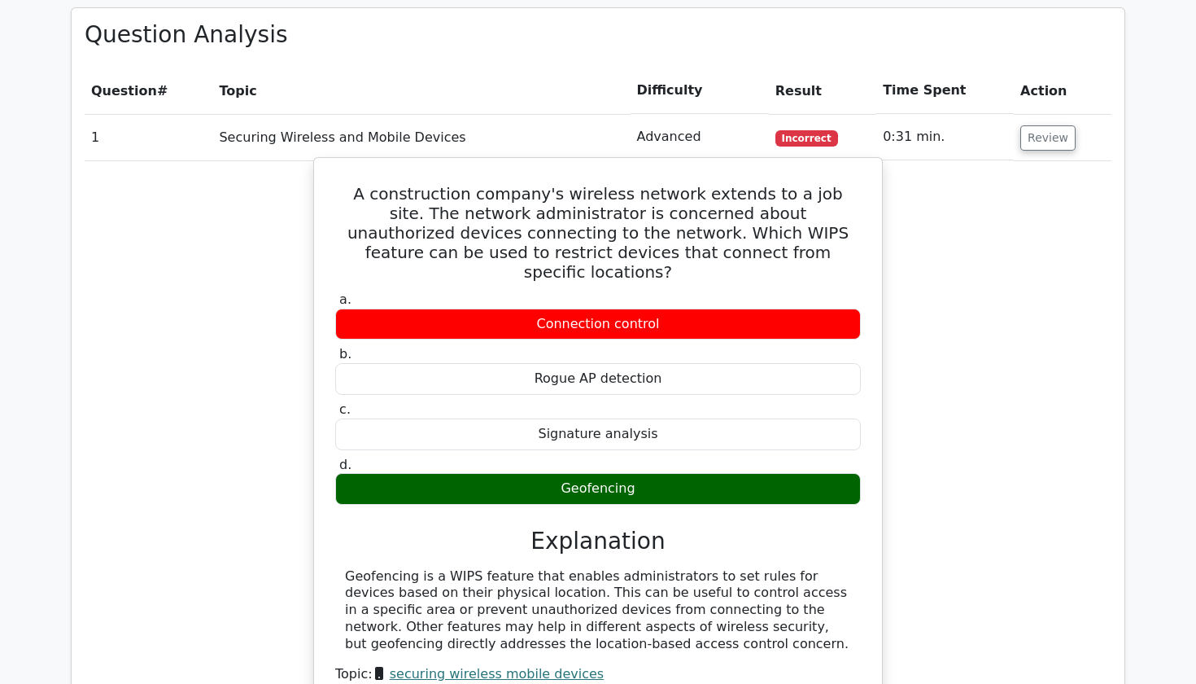
click at [627, 568] on div "Geofencing is a WIPS feature that enables administrators to set rules for devic…" at bounding box center [598, 610] width 506 height 85
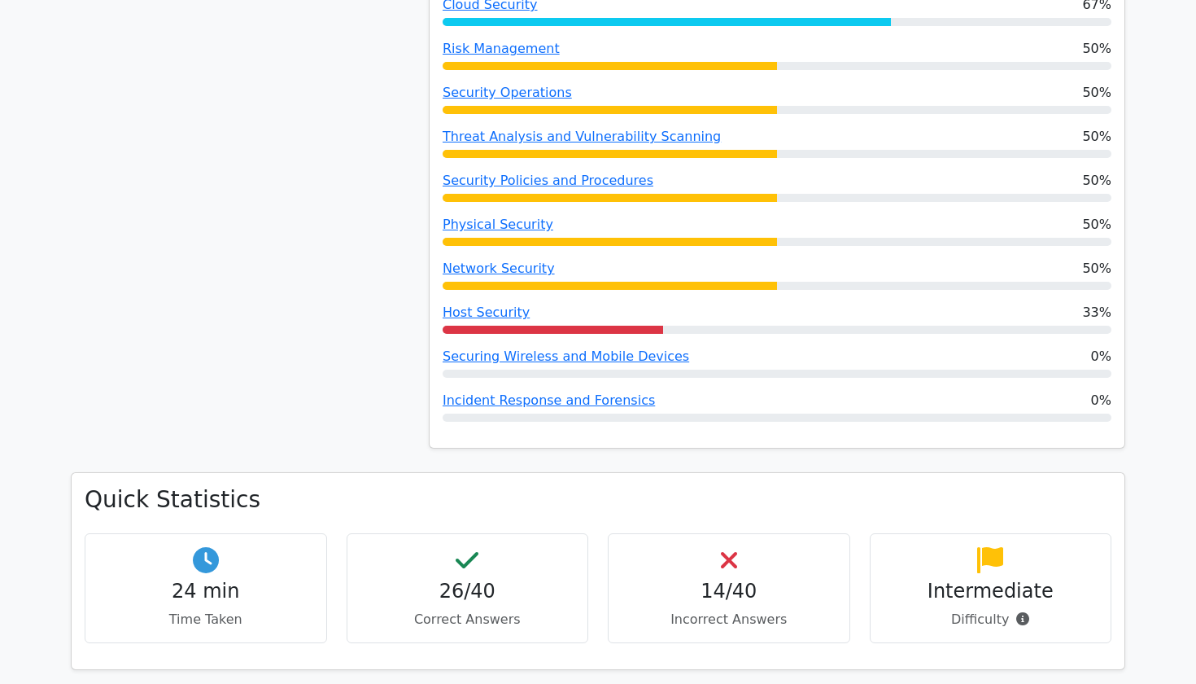
scroll to position [1052, 0]
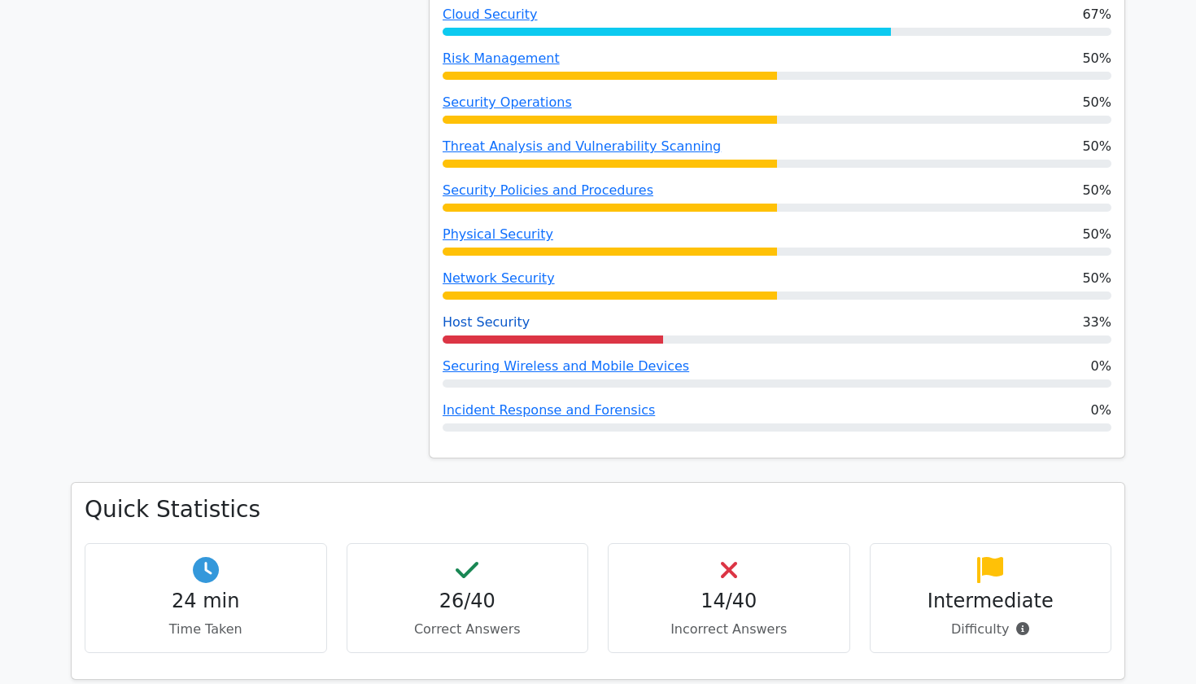
click at [513, 314] on link "Host Security" at bounding box center [486, 321] width 87 height 15
click at [505, 314] on link "Host Security" at bounding box center [486, 321] width 87 height 15
